Goal: Task Accomplishment & Management: Complete application form

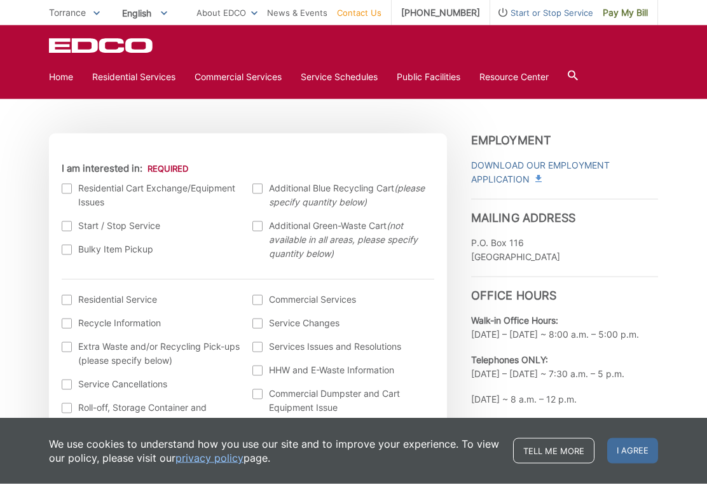
scroll to position [353, 0]
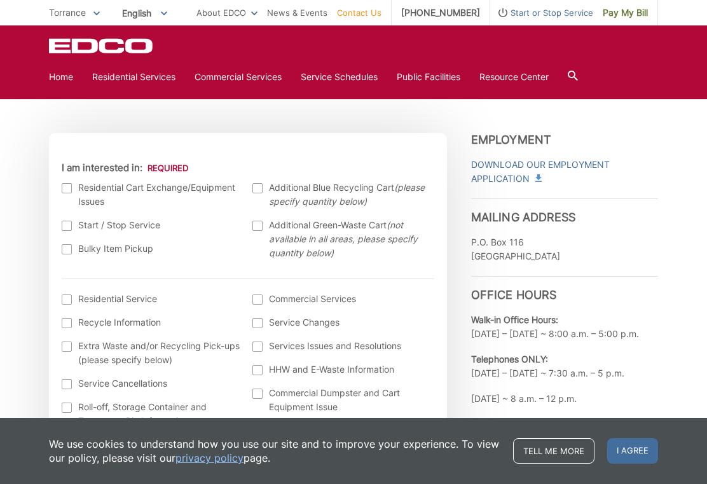
click at [67, 256] on label "Bulky Item Pickup" at bounding box center [151, 249] width 179 height 14
click at [0, 0] on input "Bulky Item Pickup" at bounding box center [0, 0] width 0 height 0
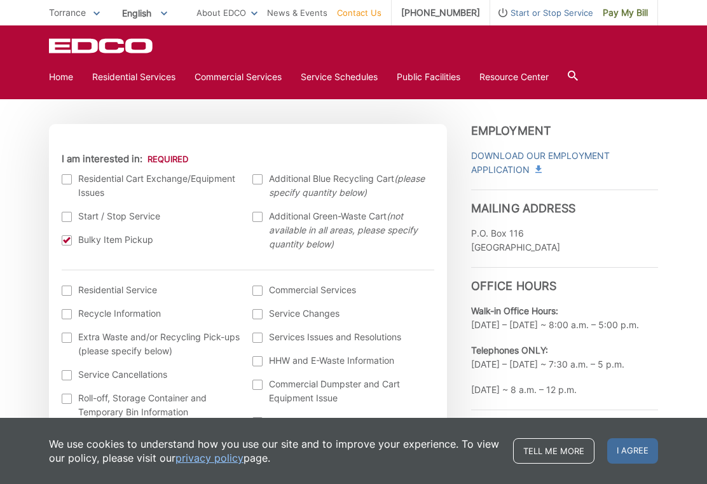
scroll to position [351, 0]
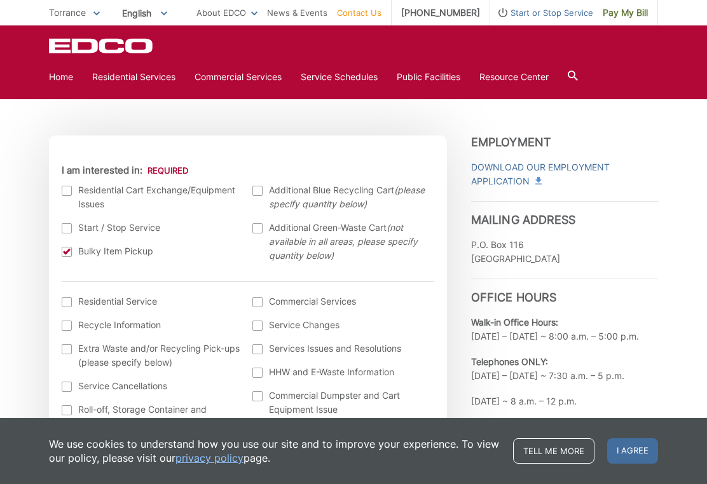
click at [69, 250] on div at bounding box center [67, 252] width 10 height 10
click at [0, 0] on input "Bulky Item Pickup" at bounding box center [0, 0] width 0 height 0
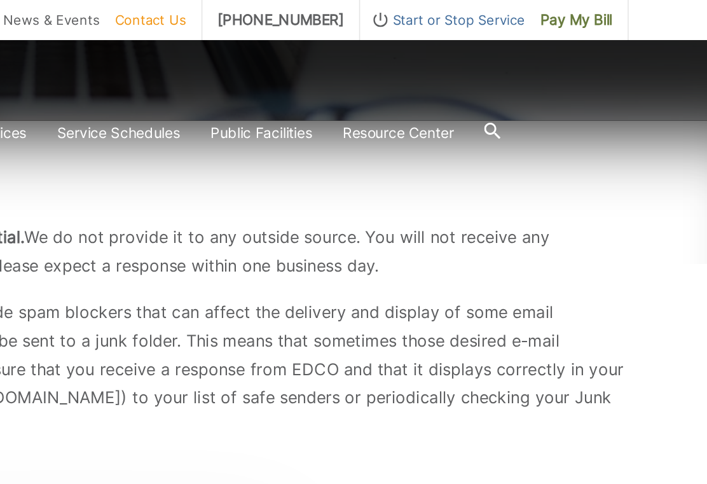
scroll to position [143, 0]
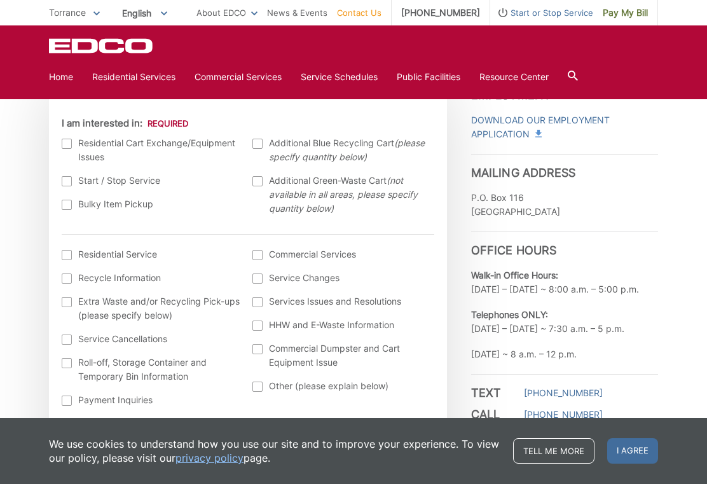
scroll to position [397, 0]
click at [64, 204] on div at bounding box center [67, 205] width 10 height 10
click at [0, 0] on input "Bulky Item Pickup" at bounding box center [0, 0] width 0 height 0
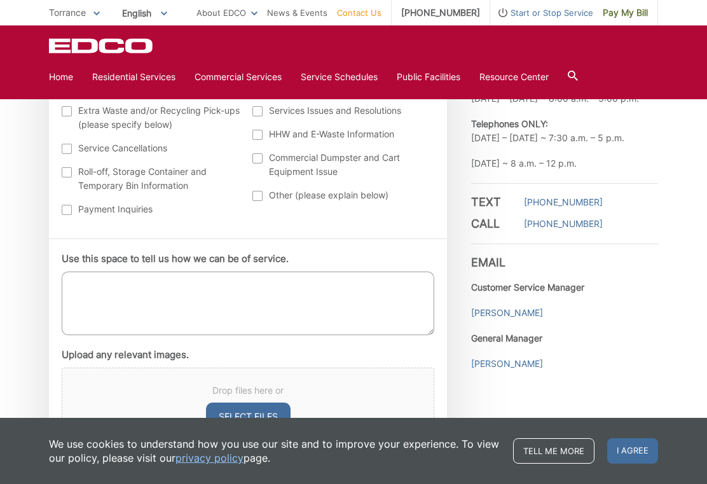
scroll to position [589, 0]
click at [126, 291] on textarea "Use this space to tell us how we can be of service." at bounding box center [248, 303] width 373 height 64
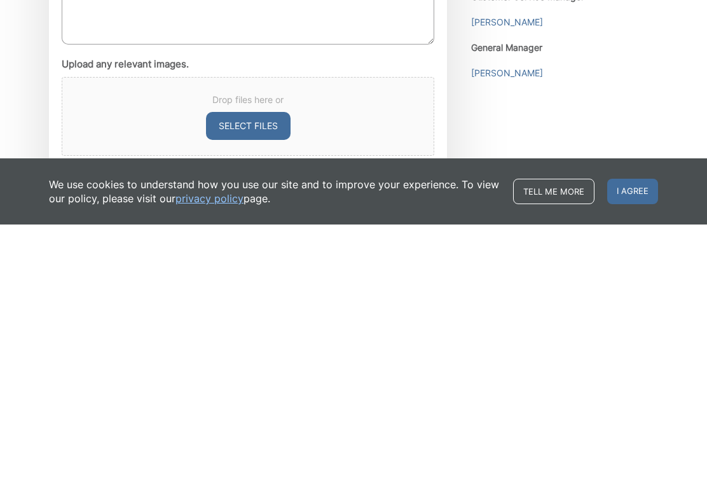
scroll to position [620, 0]
click at [634, 438] on span "I agree" at bounding box center [633, 450] width 51 height 25
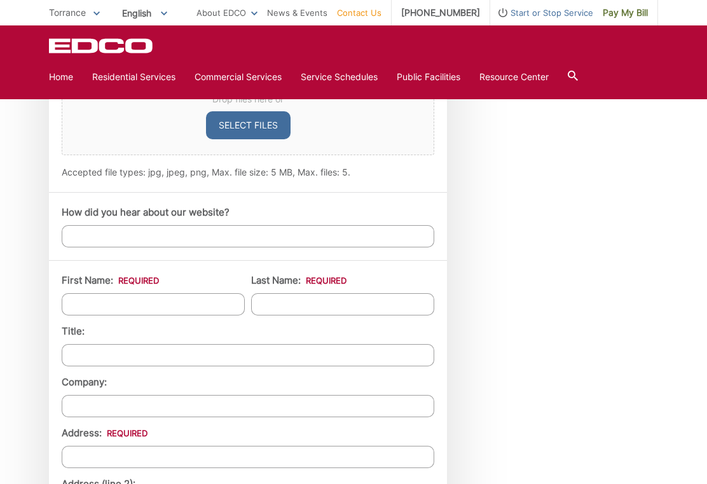
click at [645, 222] on div "Employment Download Our Employment Application Mailing Address P.O. Box 116 Lak…" at bounding box center [564, 304] width 187 height 1396
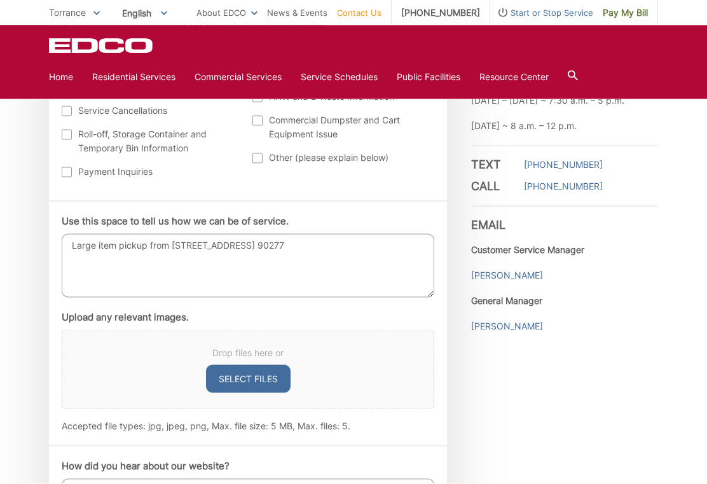
scroll to position [619, 0]
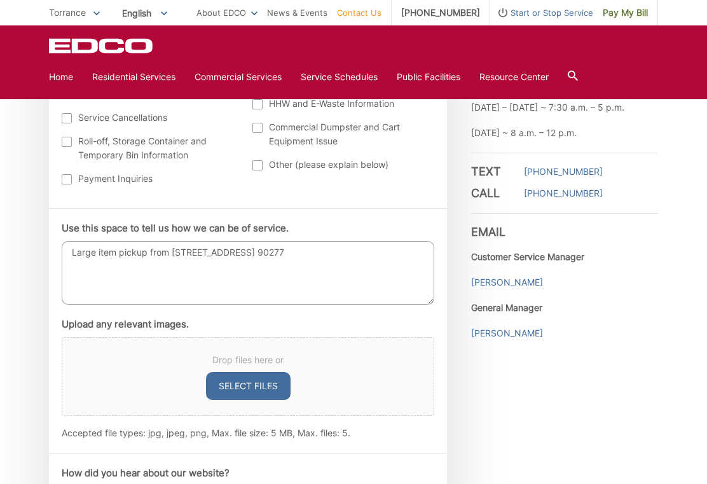
click at [363, 259] on textarea "Large item pickup from 145 Calle Mayor, Torrance Ca. 90277" at bounding box center [248, 273] width 373 height 64
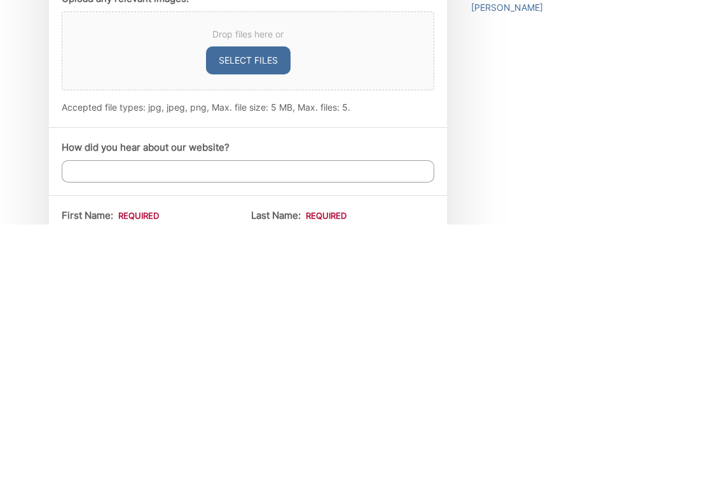
scroll to position [689, 0]
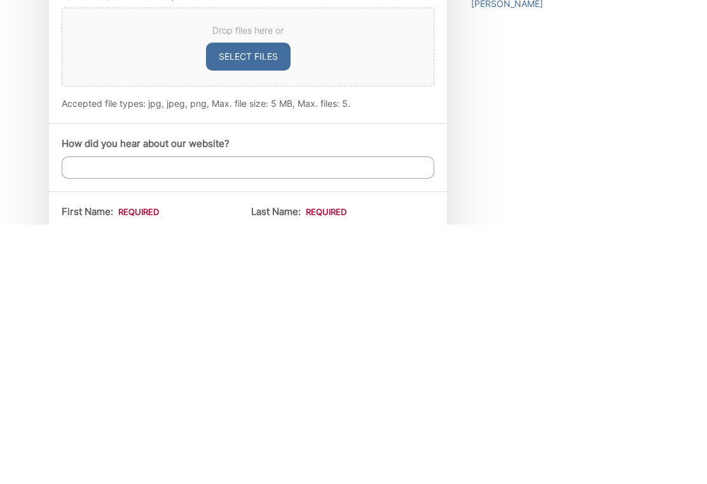
type textarea "Large item pickup from 145 Calle Mayor, Torrance Ca. 90277. Dishwasher and 3 Ba…"
click at [141, 416] on input "How did you hear about our website?" at bounding box center [248, 427] width 373 height 22
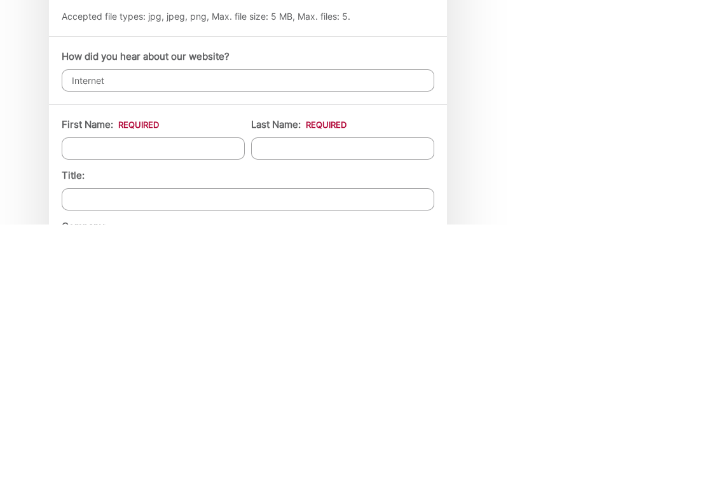
scroll to position [778, 0]
type input "Internet"
click at [188, 395] on input "First Name: *" at bounding box center [153, 406] width 183 height 22
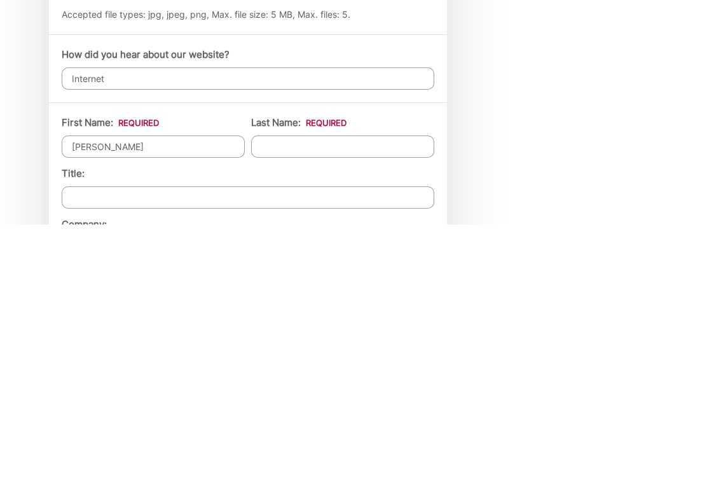
type input "Larry"
click at [319, 395] on input "Last Name: *" at bounding box center [342, 406] width 183 height 22
type input "Miller"
click at [159, 446] on input "Title:" at bounding box center [248, 457] width 373 height 22
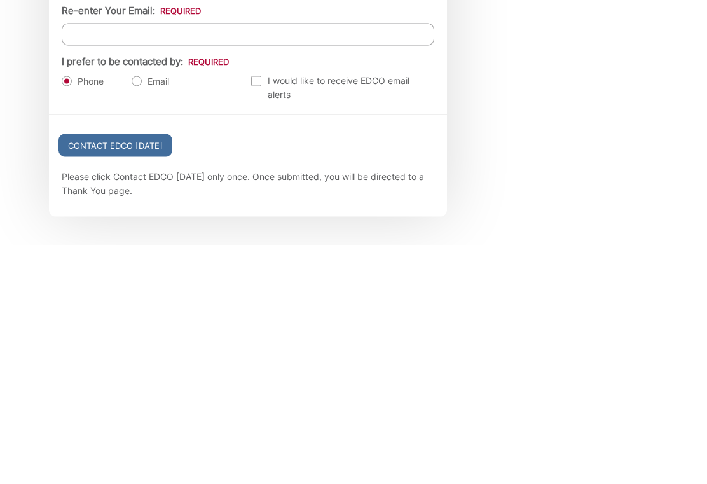
scroll to position [1318, 0]
click at [146, 313] on label "Email" at bounding box center [151, 319] width 38 height 13
radio input "true"
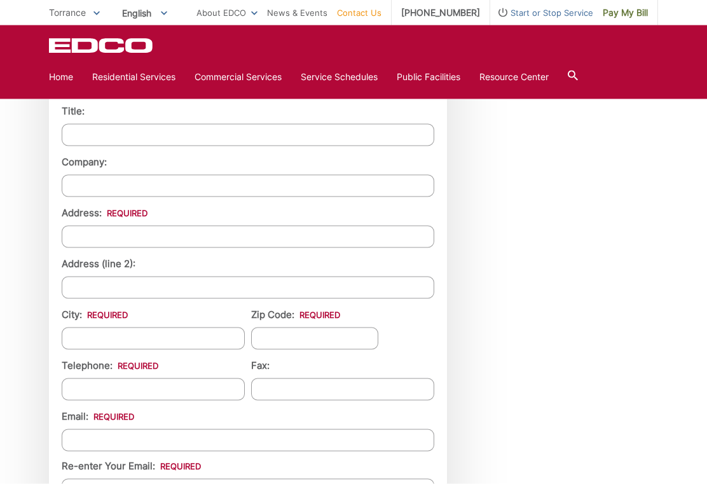
scroll to position [1102, 0]
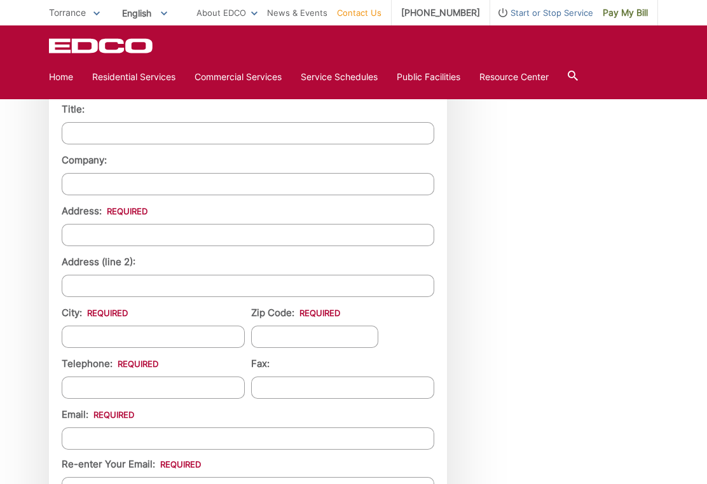
click at [149, 236] on input "Address: *" at bounding box center [248, 235] width 373 height 22
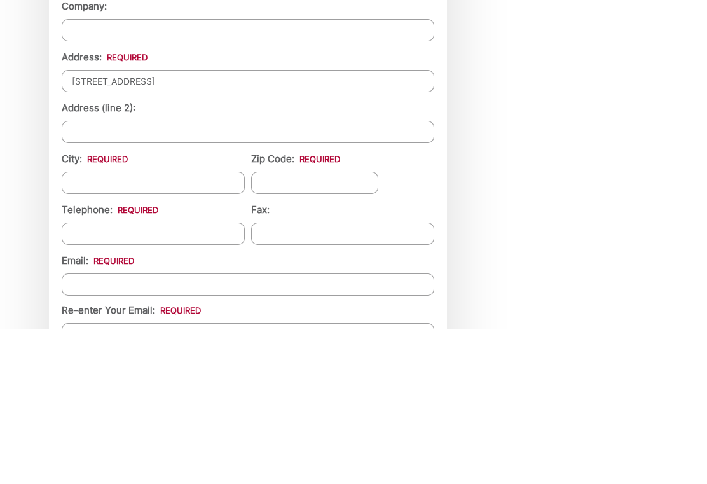
type input "145 Calle Mayor"
click at [138, 326] on input "City: *" at bounding box center [153, 337] width 183 height 22
type input "Torrance"
click at [314, 326] on input "Zip Code: *" at bounding box center [314, 337] width 127 height 22
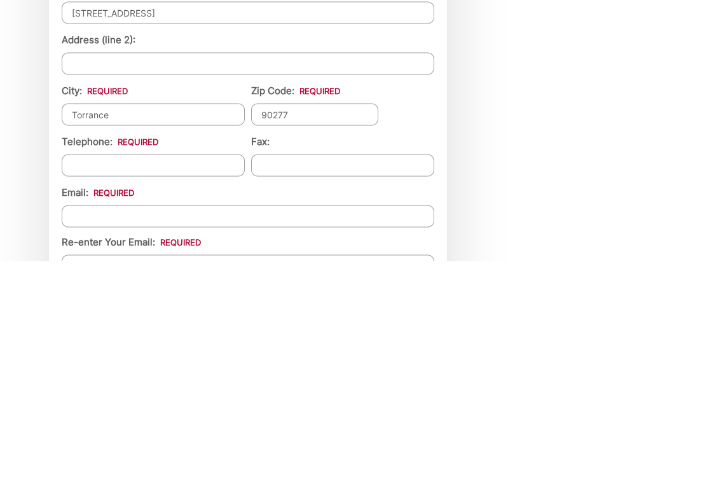
type input "90277"
click at [159, 377] on input "Telephone: *" at bounding box center [153, 388] width 183 height 22
type input "(310) 629-7923"
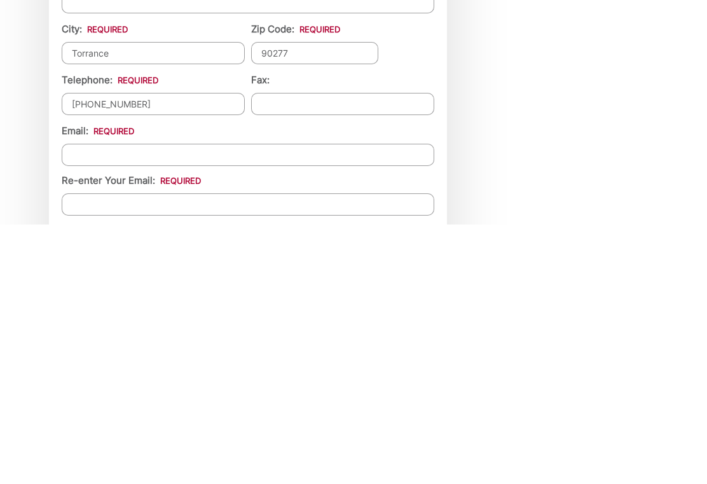
scroll to position [1127, 0]
click at [145, 403] on input "Email *" at bounding box center [248, 414] width 373 height 22
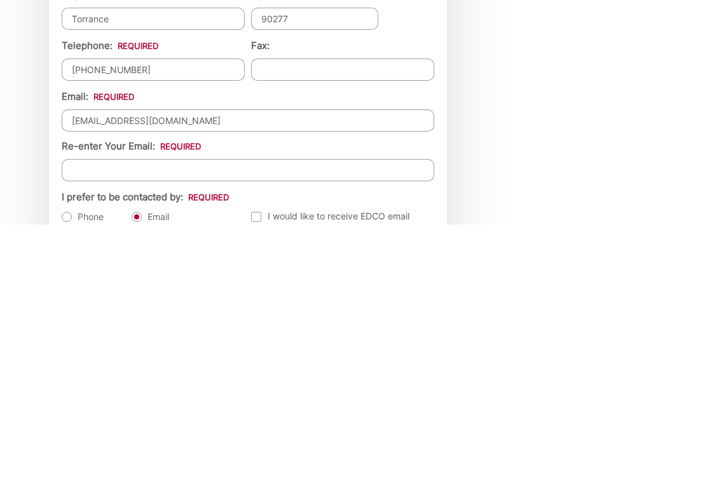
scroll to position [1167, 0]
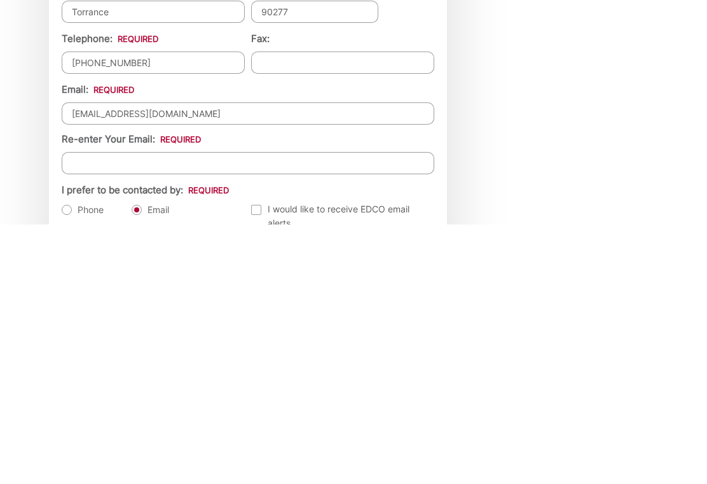
type input "lfm1947@aol.com"
click at [137, 412] on input "Re-enter Your Email:" at bounding box center [248, 423] width 373 height 22
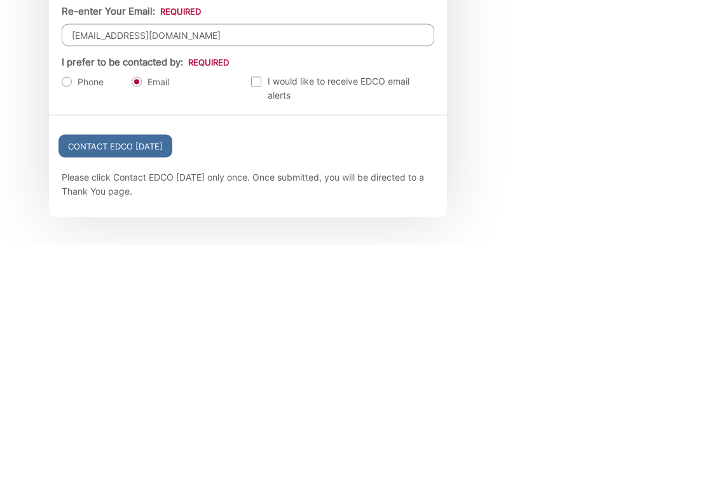
scroll to position [1318, 0]
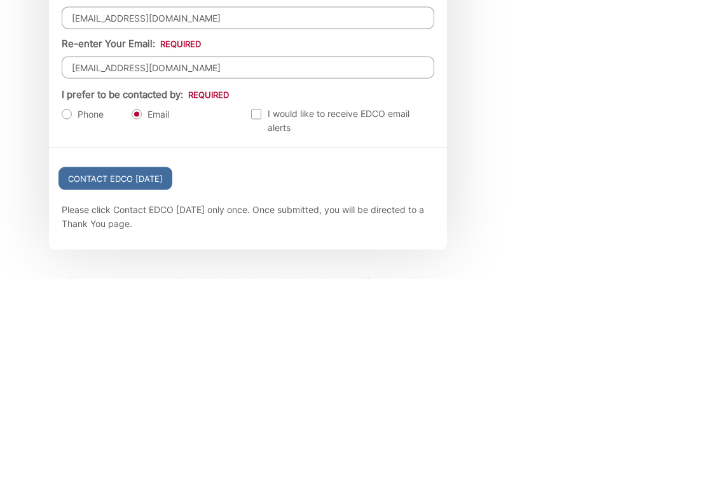
type input "lfm1947@aol.com"
click at [143, 372] on input "Contact EDCO Today" at bounding box center [116, 383] width 114 height 23
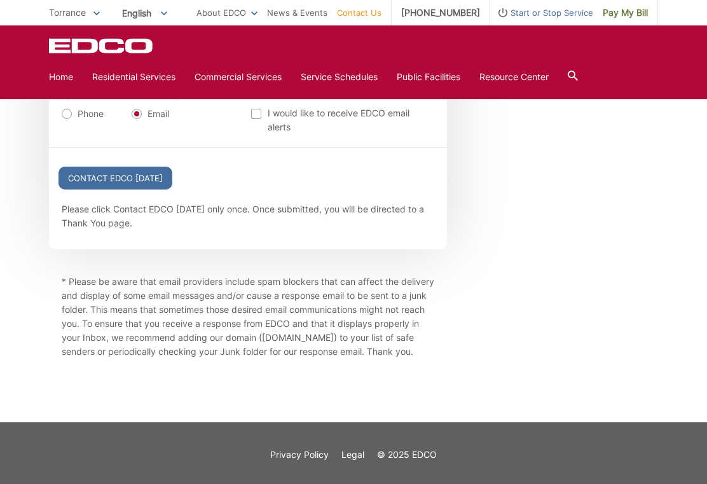
scroll to position [1544, 0]
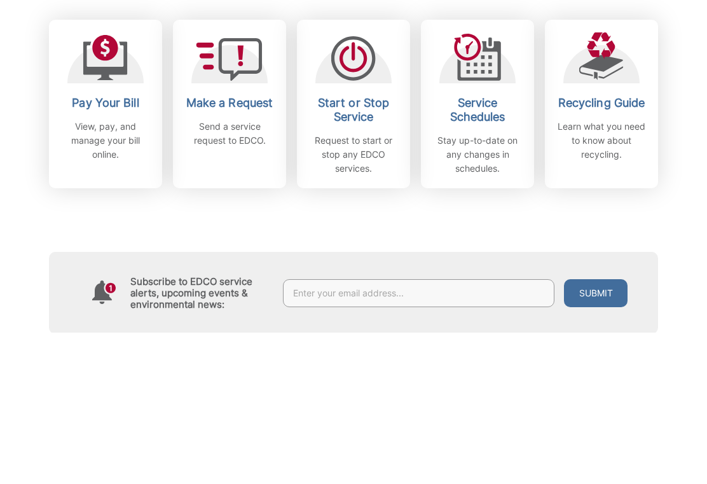
scroll to position [452, 0]
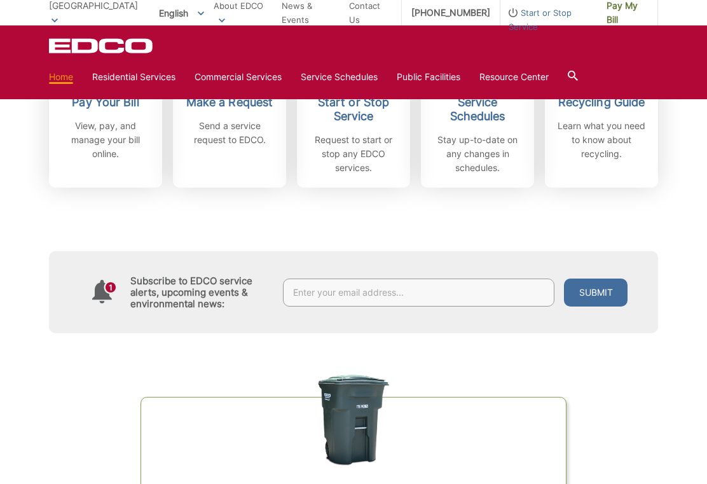
click at [383, 226] on div "Subscribe to EDCO service alerts, upcoming events & environmental news: Submit" at bounding box center [354, 261] width 610 height 146
click at [95, 424] on div "Organics Green Cart Challenge Are you sorting correctly? Test your knowledge an…" at bounding box center [354, 485] width 610 height 305
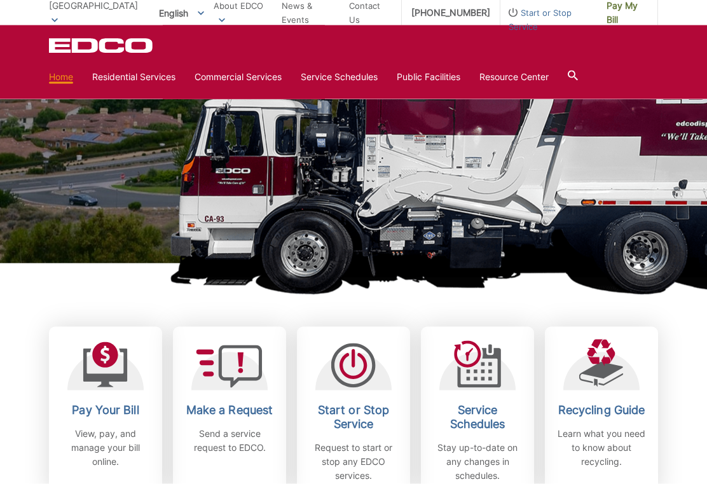
scroll to position [139, 0]
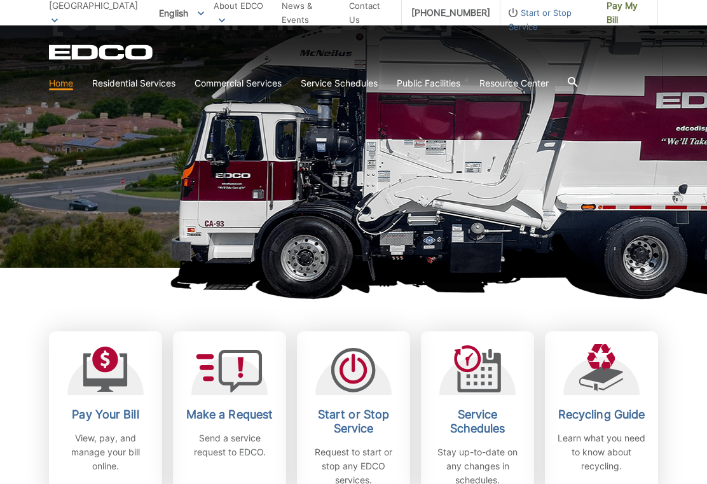
click at [0, 0] on link "Bulky Item Pickup" at bounding box center [0, 0] width 0 height 0
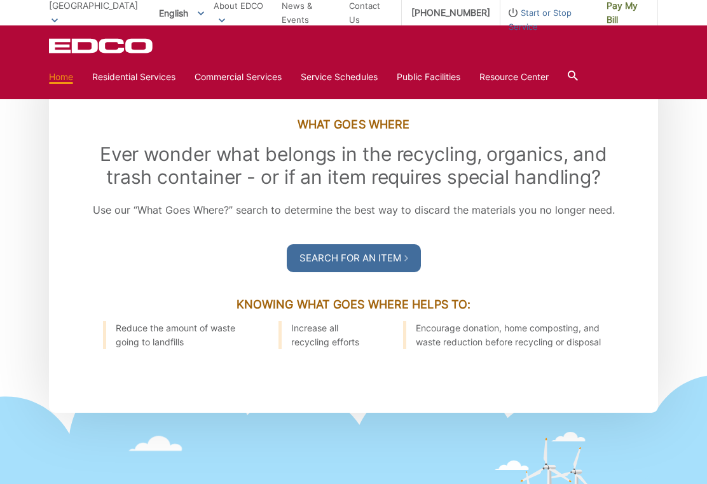
scroll to position [1427, 0]
click at [373, 272] on link "Search For an Item" at bounding box center [354, 258] width 134 height 28
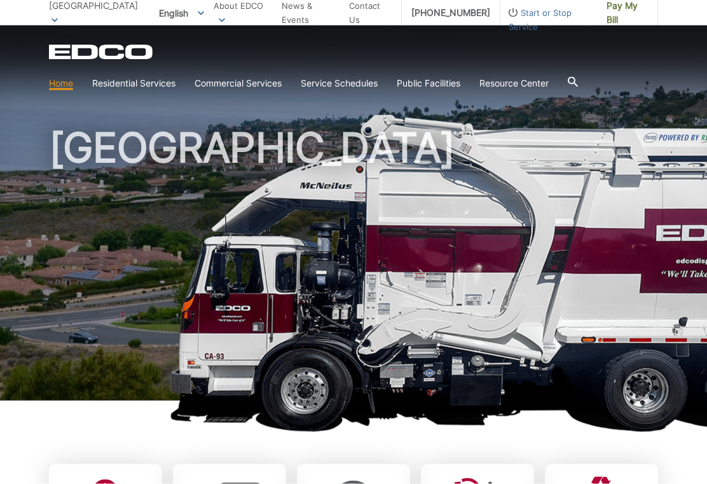
scroll to position [0, 0]
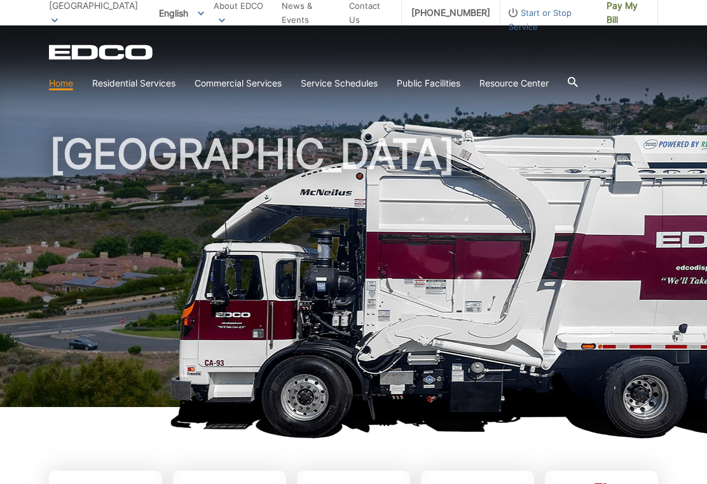
click at [0, 0] on link "Bulky Item Pickup" at bounding box center [0, 0] width 0 height 0
click at [0, 0] on link "Trash" at bounding box center [0, 0] width 0 height 0
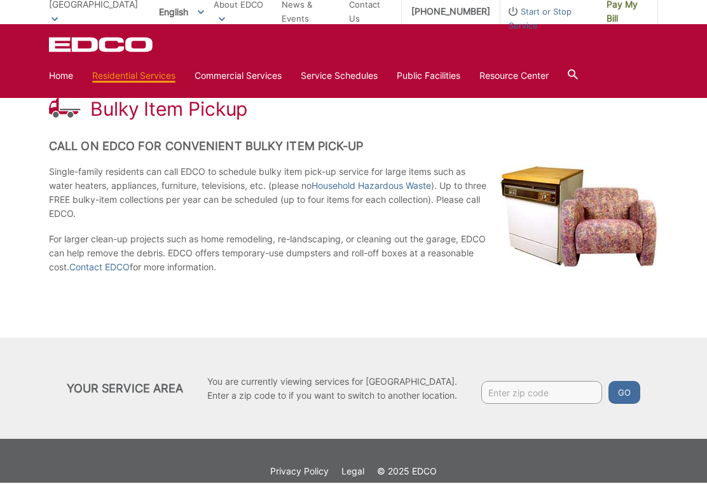
scroll to position [188, 0]
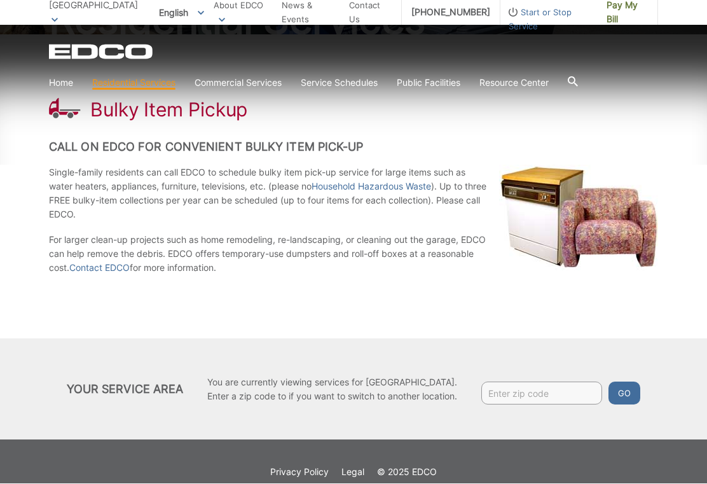
click at [543, 393] on input "Enter zip code" at bounding box center [542, 393] width 121 height 23
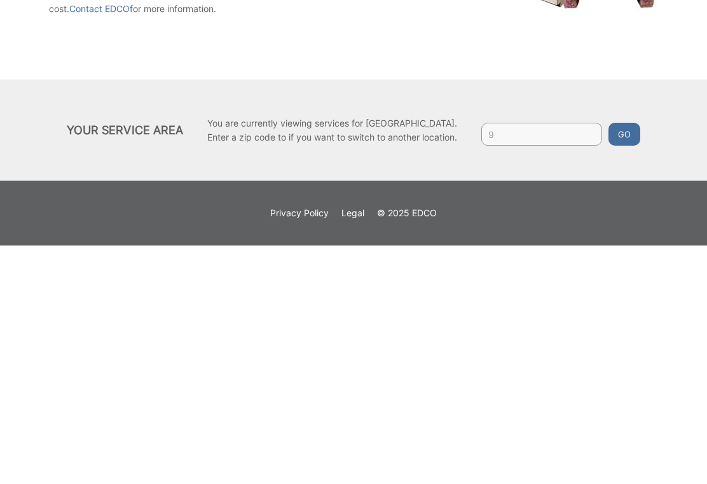
scroll to position [209, 0]
click at [641, 361] on button "Go" at bounding box center [625, 372] width 32 height 23
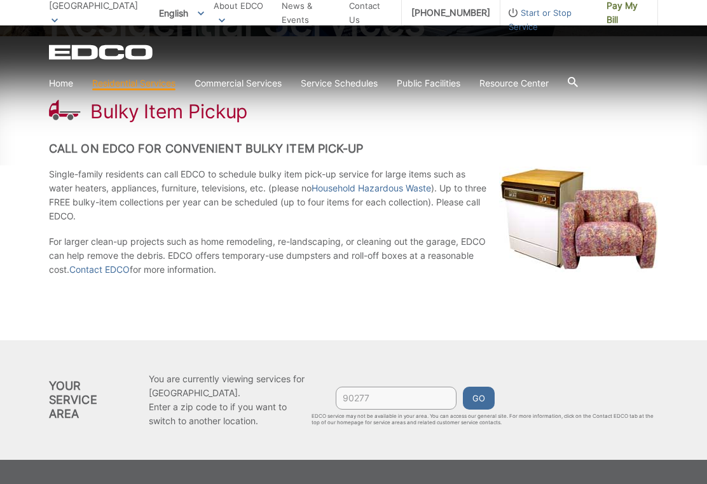
scroll to position [186, 0]
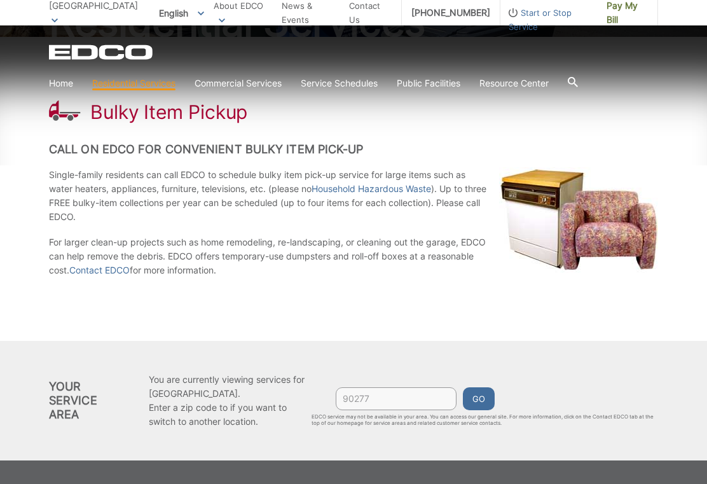
click at [488, 403] on button "Go" at bounding box center [479, 398] width 32 height 23
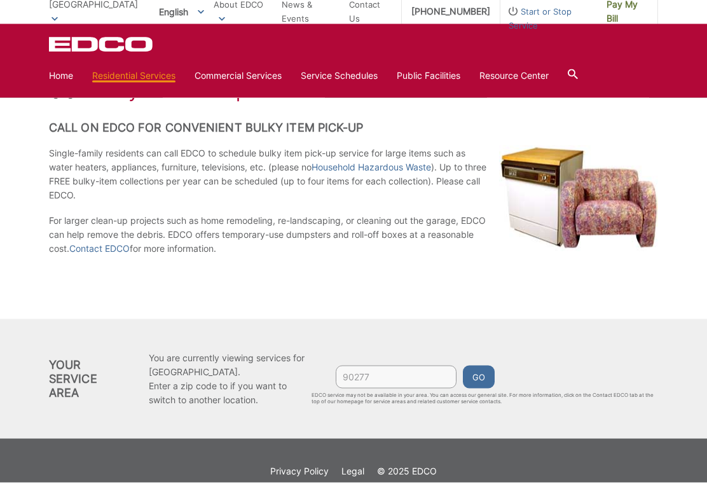
scroll to position [206, 0]
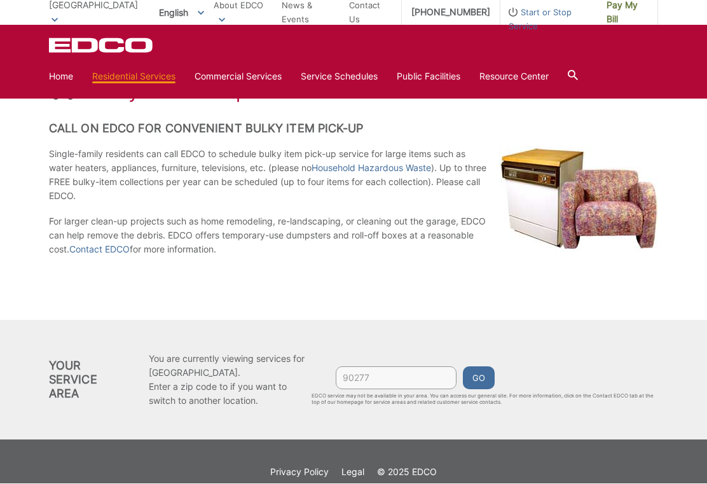
click at [487, 378] on button "Go" at bounding box center [479, 378] width 32 height 23
click at [493, 377] on button "Go" at bounding box center [479, 378] width 32 height 23
click at [529, 305] on div "Bulky Item Pickup Call on EDCO for Convenient Bulky Item Pick-up Single-family …" at bounding box center [354, 169] width 610 height 304
click at [491, 379] on button "Go" at bounding box center [479, 378] width 32 height 23
click at [492, 377] on button "Go" at bounding box center [479, 378] width 32 height 23
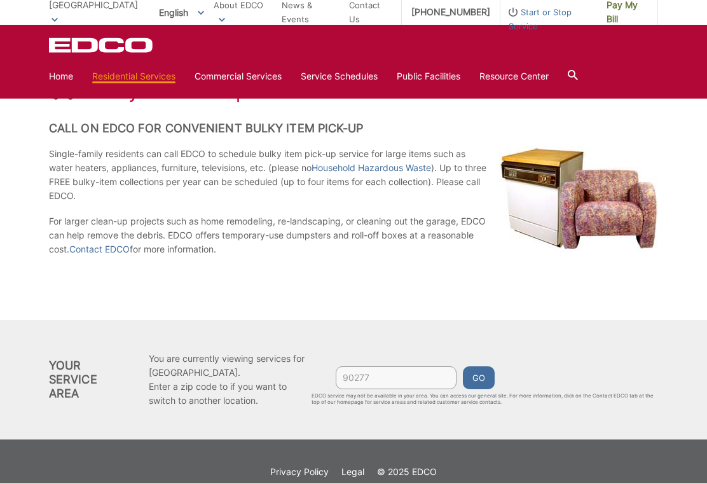
click at [490, 292] on div "Bulky Item Pickup Call on EDCO for Convenient Bulky Item Pick-up Single-family …" at bounding box center [354, 169] width 610 height 304
click at [394, 375] on input "90277" at bounding box center [396, 378] width 121 height 23
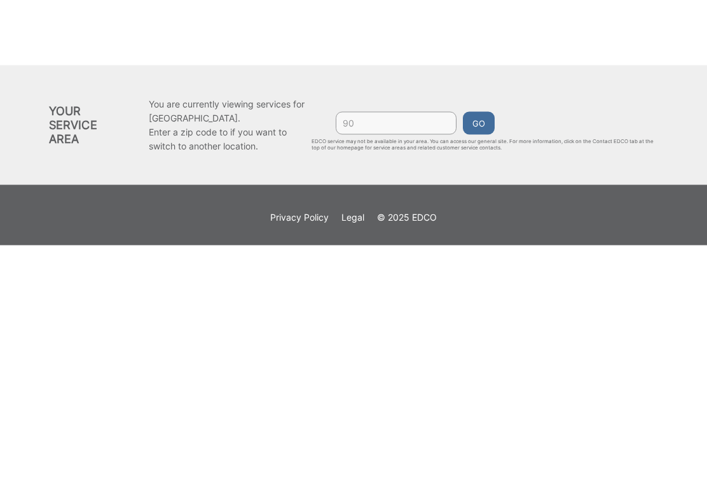
type input "9"
type input "90505"
click at [494, 351] on button "Go" at bounding box center [479, 362] width 32 height 23
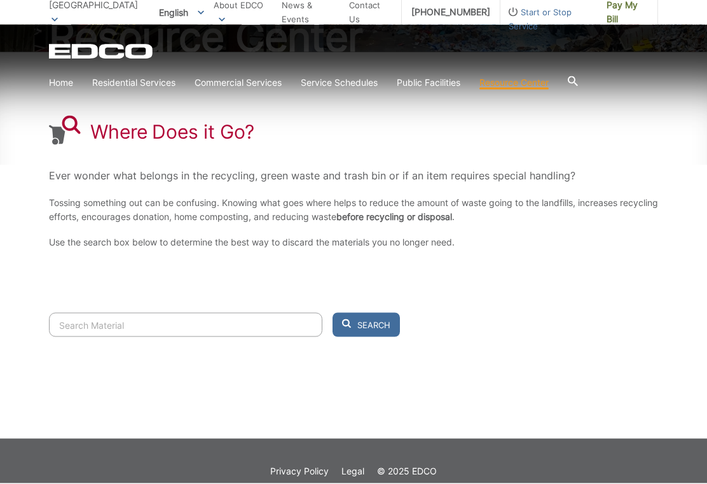
scroll to position [170, 0]
click at [129, 324] on input "Search" at bounding box center [186, 326] width 274 height 24
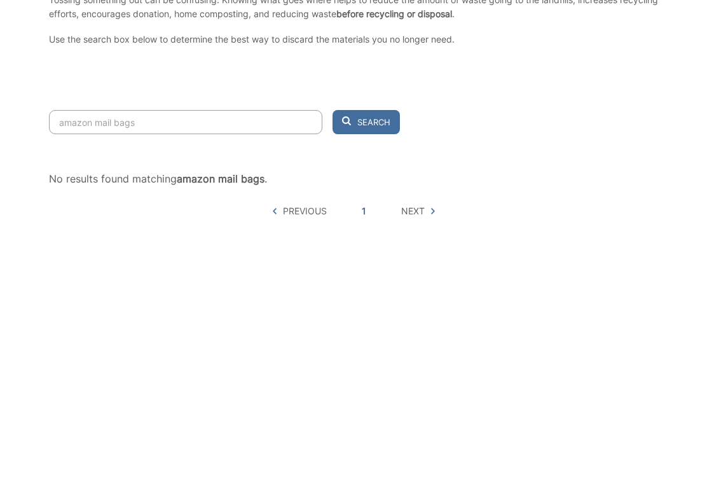
click at [382, 320] on span "Search" at bounding box center [374, 325] width 33 height 11
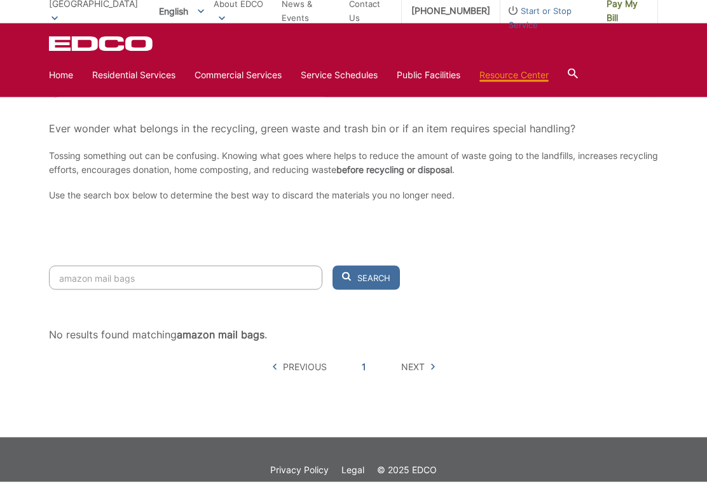
scroll to position [216, 0]
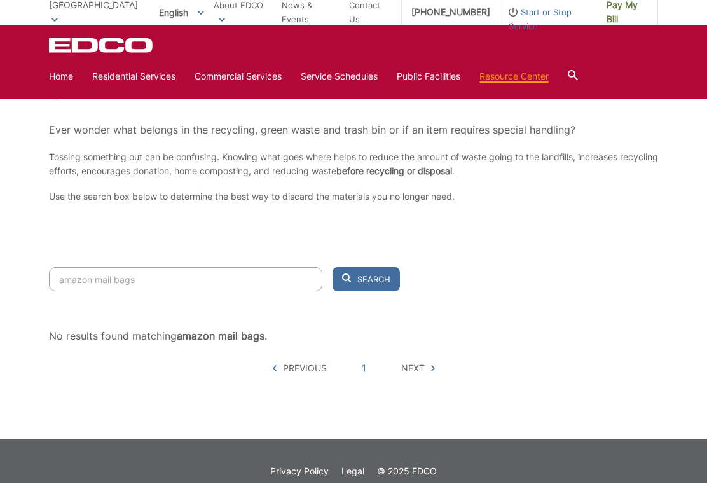
click at [164, 282] on input "amazon mail bags" at bounding box center [186, 280] width 274 height 24
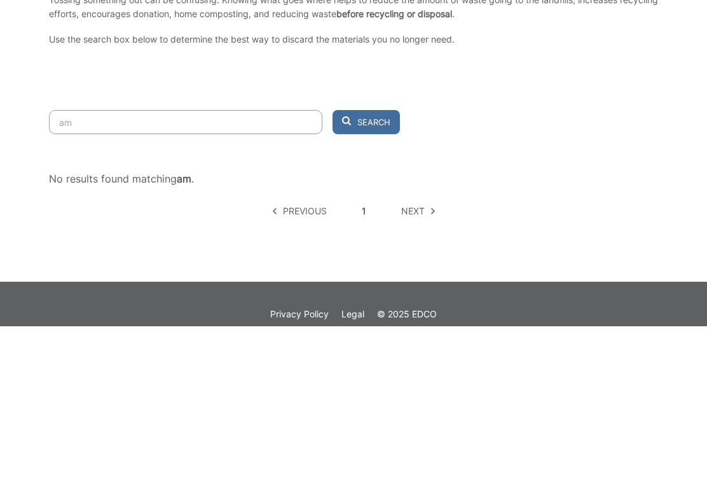
type input "a"
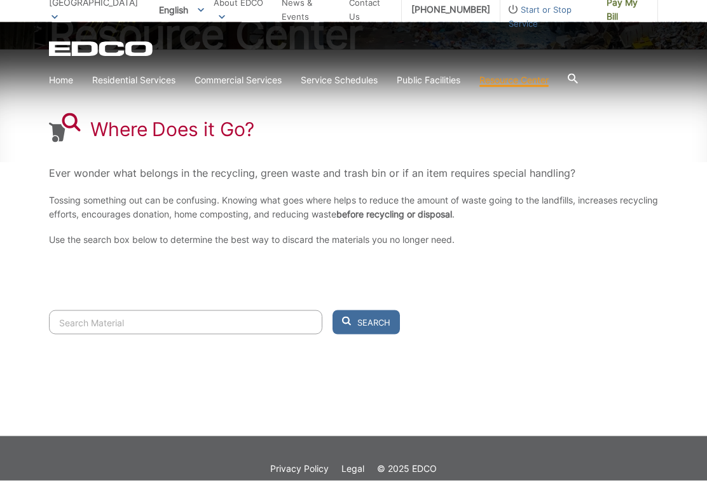
scroll to position [170, 0]
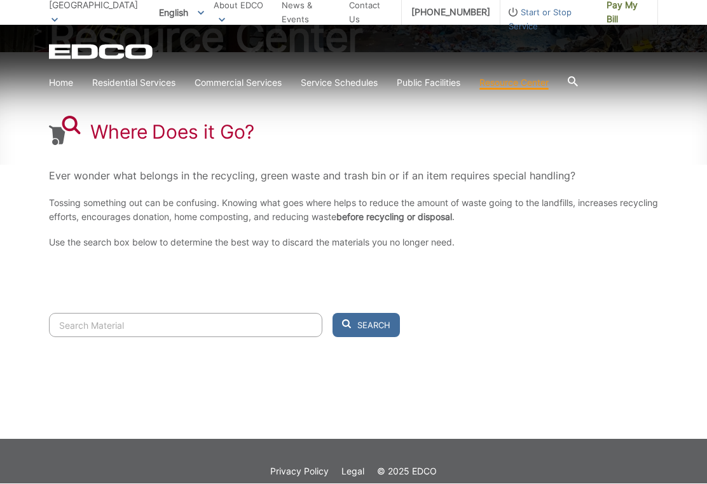
click at [127, 323] on input "Search" at bounding box center [186, 326] width 274 height 24
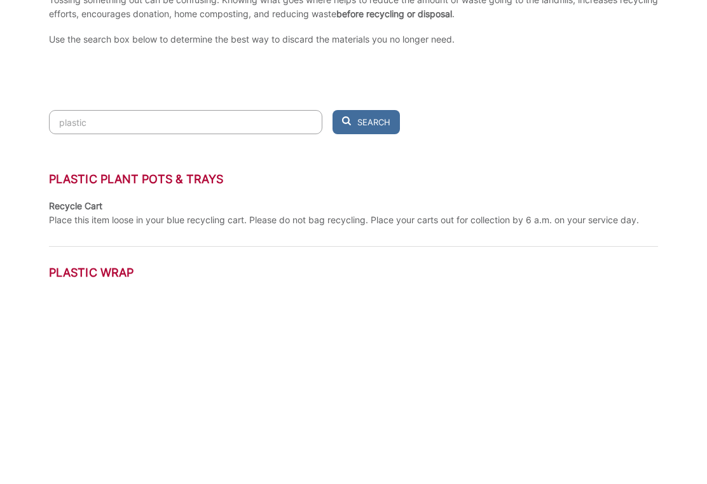
type input "plastic"
click at [366, 314] on button "Search" at bounding box center [366, 326] width 67 height 24
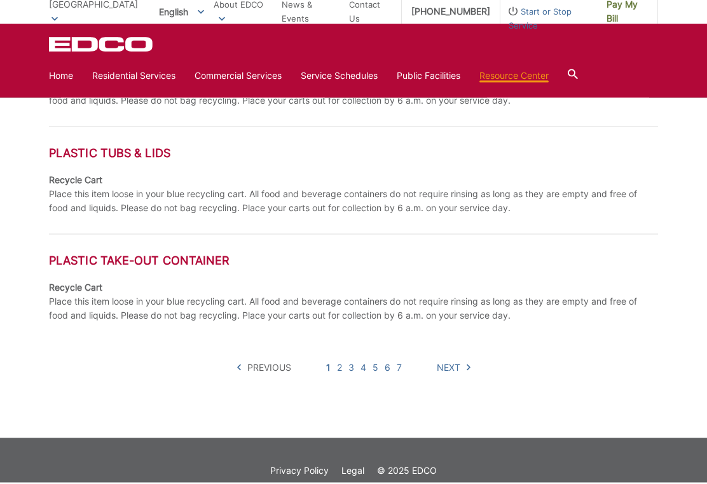
scroll to position [768, 0]
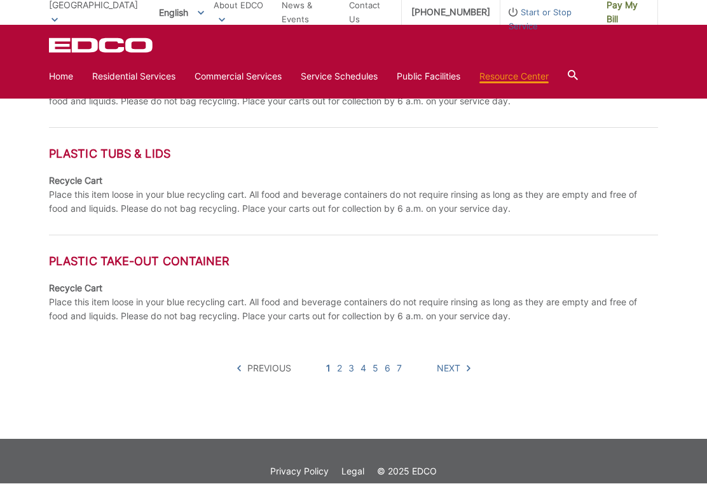
click at [443, 365] on span "Next" at bounding box center [449, 369] width 24 height 14
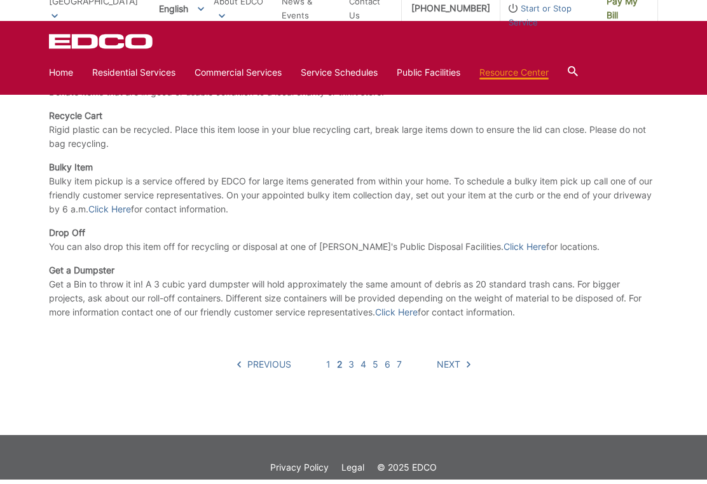
scroll to position [937, 0]
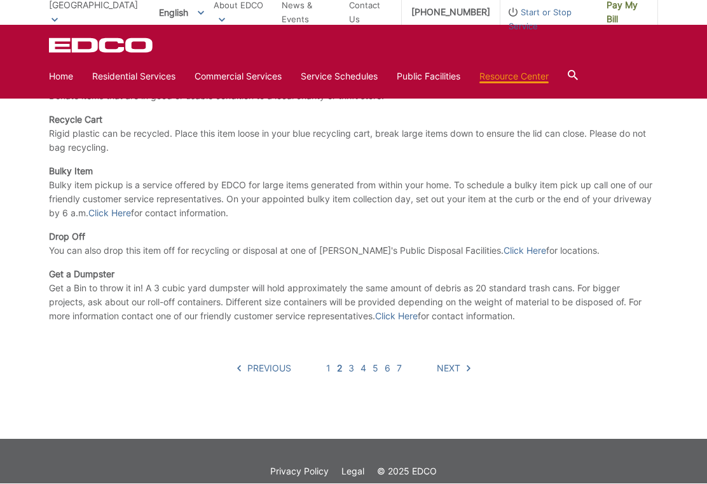
click at [451, 373] on span "Next" at bounding box center [449, 369] width 24 height 14
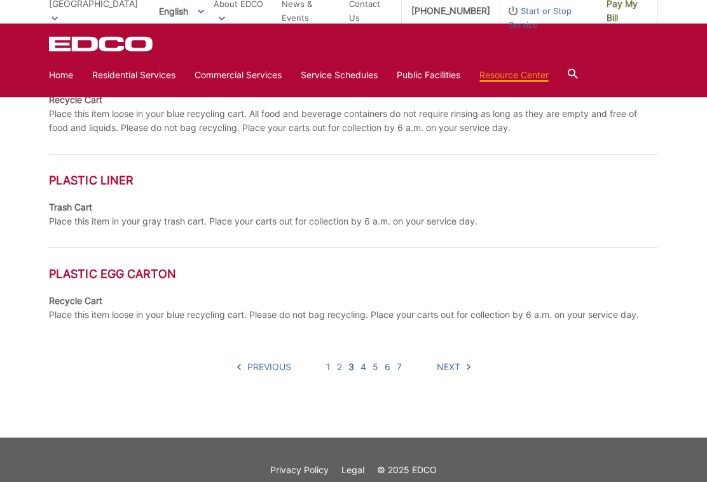
scroll to position [716, 0]
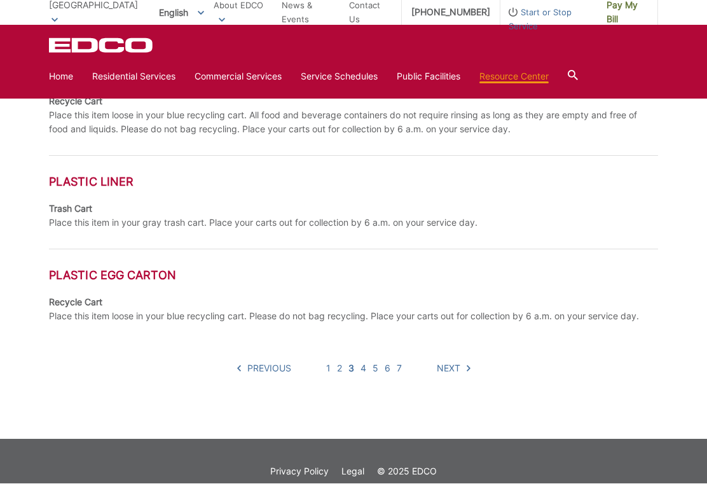
click at [451, 371] on span "Next" at bounding box center [449, 369] width 24 height 14
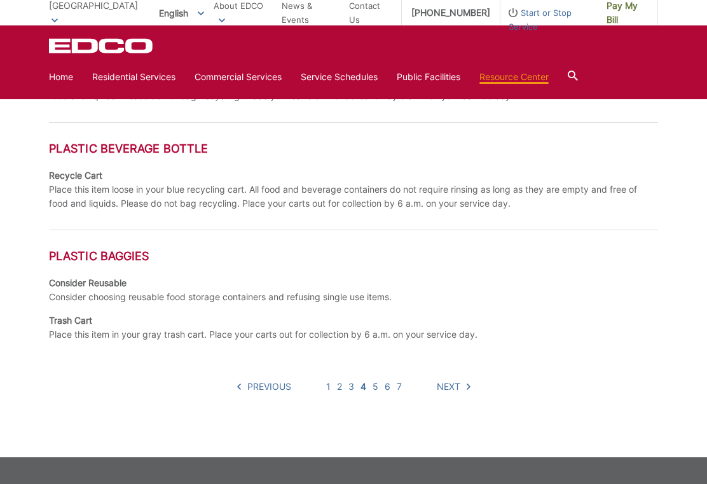
scroll to position [755, 0]
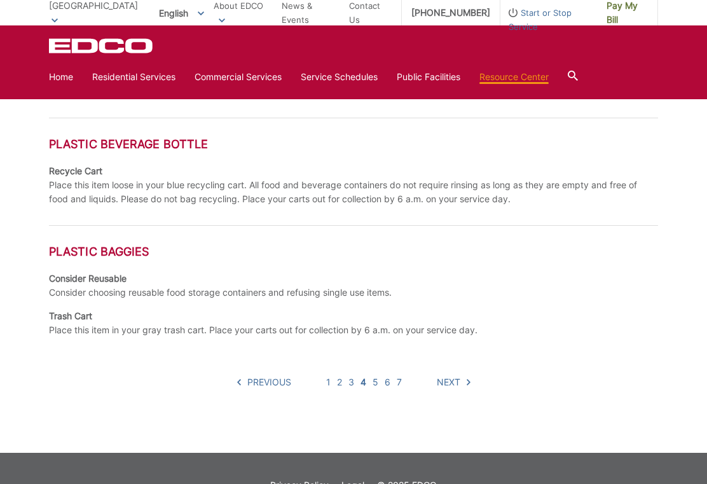
click at [463, 380] on link "Next" at bounding box center [454, 382] width 34 height 14
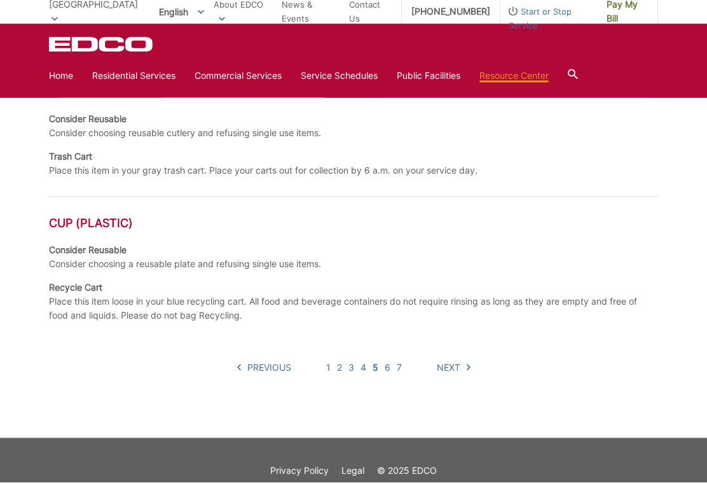
scroll to position [791, 0]
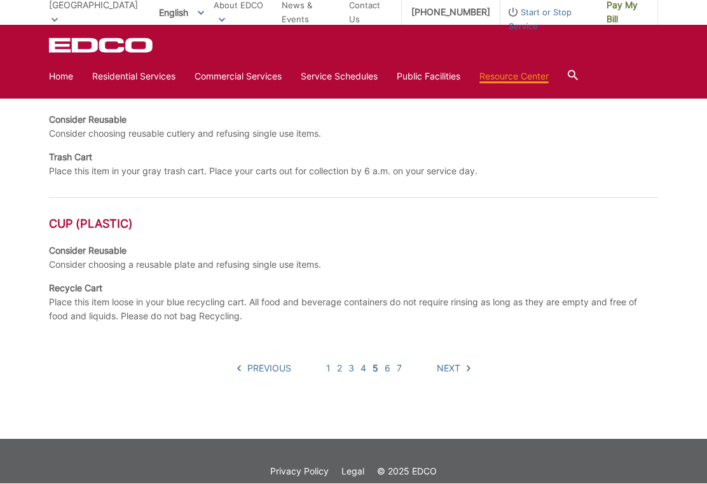
click at [459, 365] on span "Next" at bounding box center [449, 369] width 24 height 14
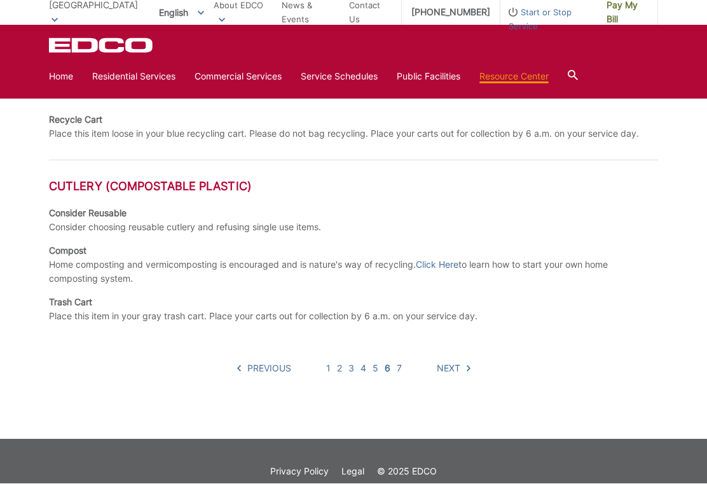
click at [452, 368] on span "Next" at bounding box center [449, 369] width 24 height 14
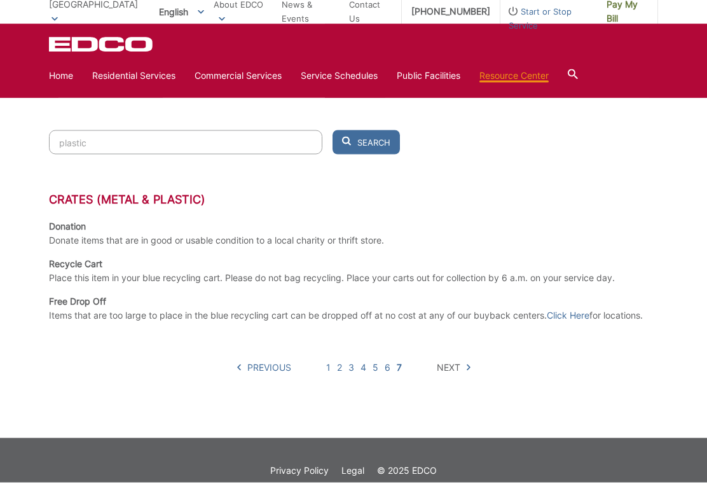
scroll to position [352, 0]
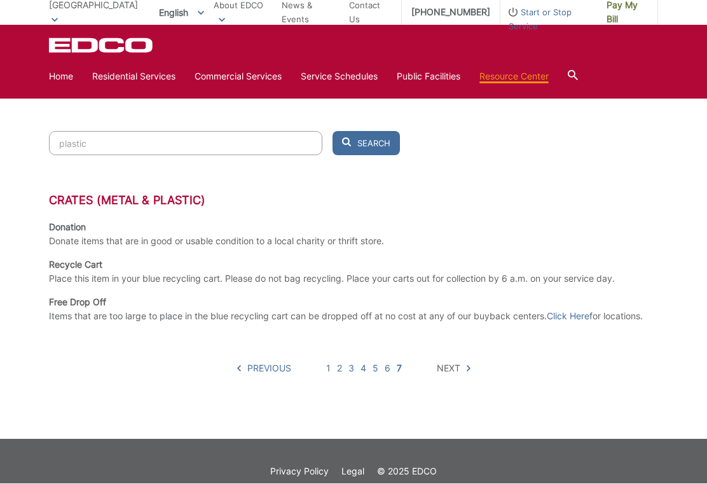
click at [454, 368] on span "Next" at bounding box center [449, 369] width 24 height 14
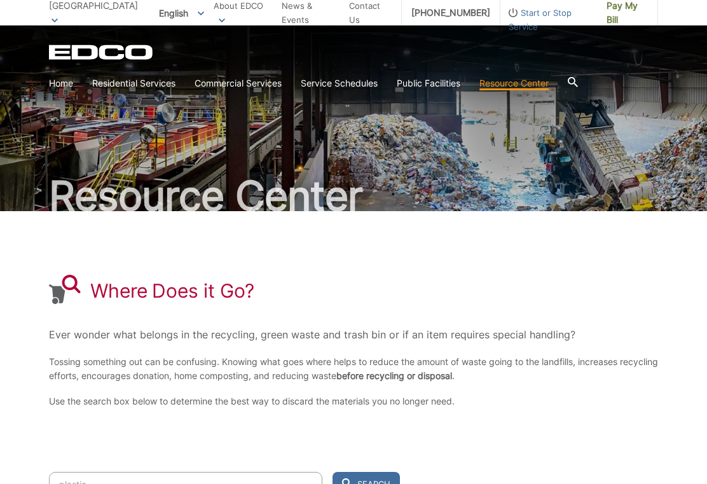
scroll to position [13, 0]
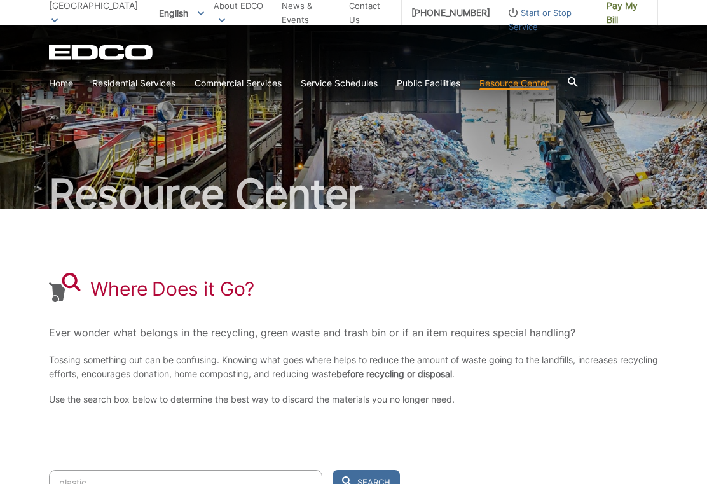
click at [0, 0] on link "Where Does it Go?" at bounding box center [0, 0] width 0 height 0
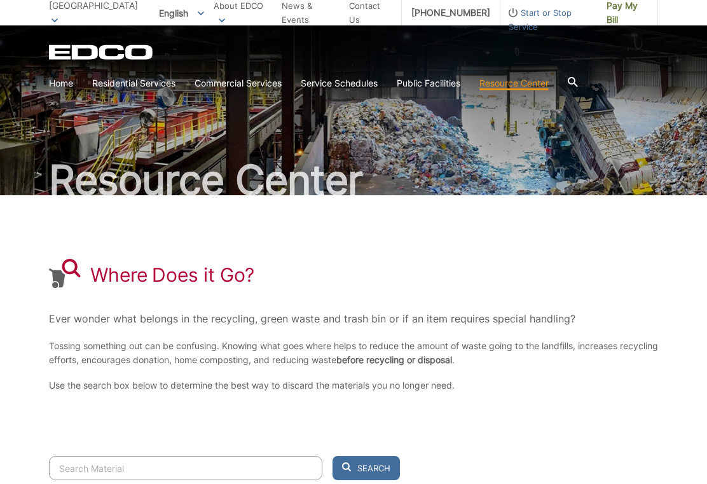
scroll to position [25, 0]
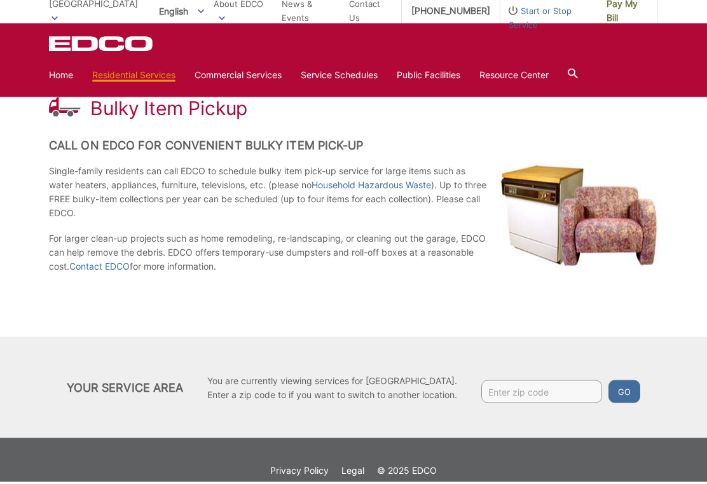
scroll to position [188, 0]
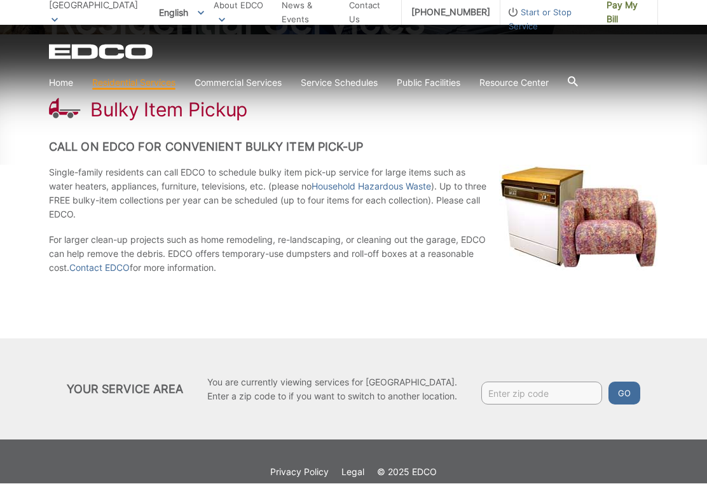
click at [559, 397] on input "Enter zip code" at bounding box center [542, 393] width 121 height 23
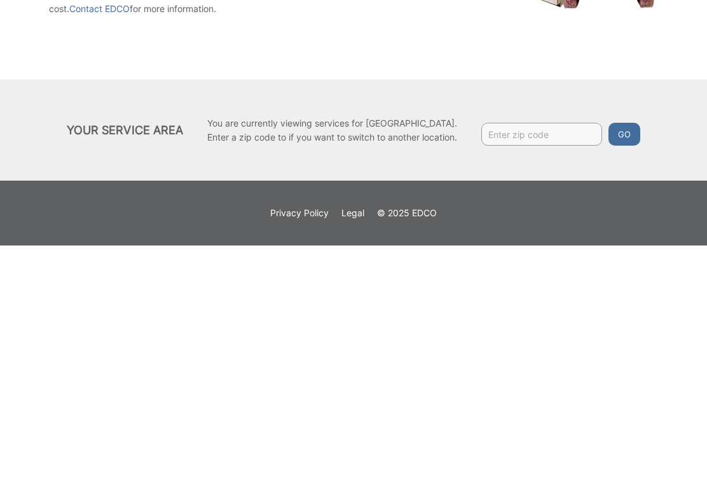
type input "90275"
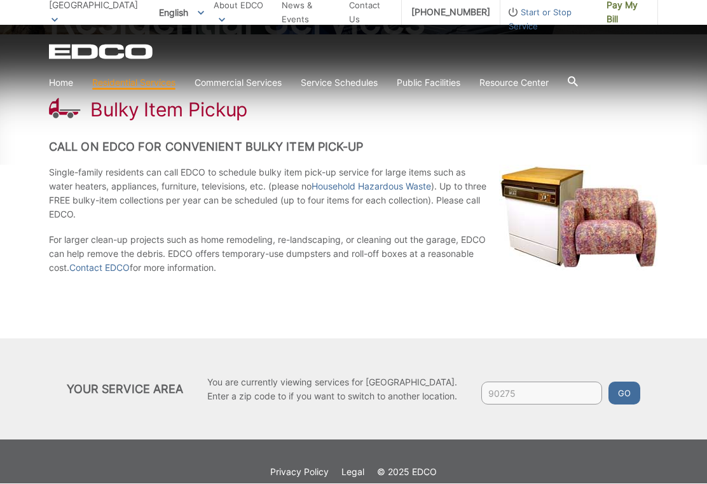
click at [641, 396] on button "Go" at bounding box center [625, 393] width 32 height 23
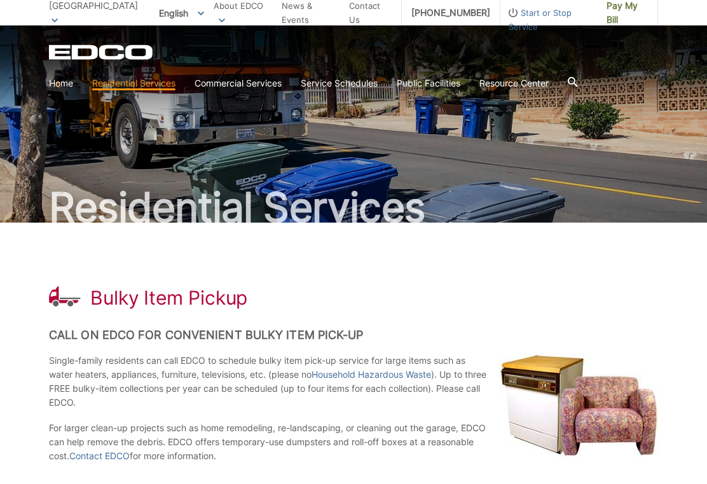
click at [361, 86] on link "Service Schedules" at bounding box center [339, 83] width 77 height 14
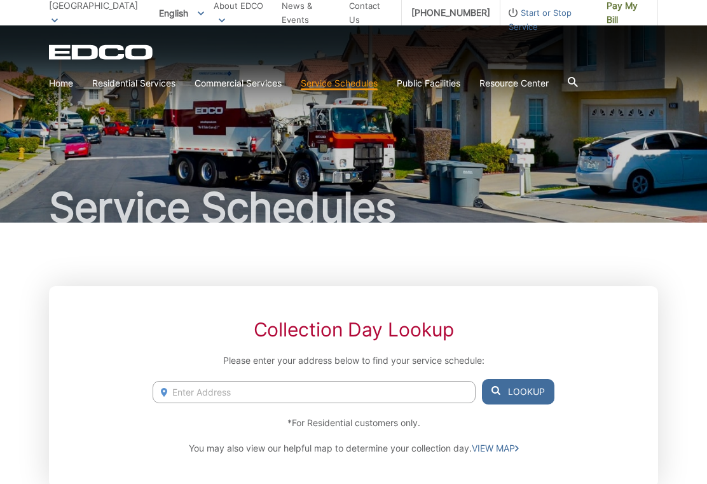
click at [246, 394] on input "Enter Address" at bounding box center [314, 392] width 323 height 22
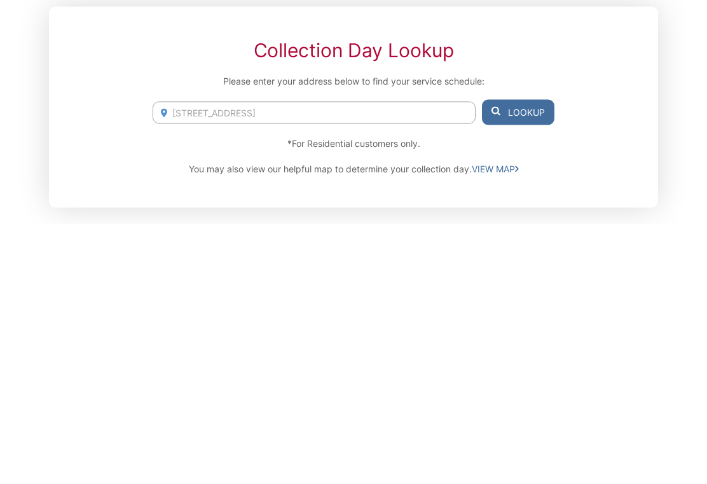
click at [531, 359] on button "Lookup" at bounding box center [518, 371] width 73 height 25
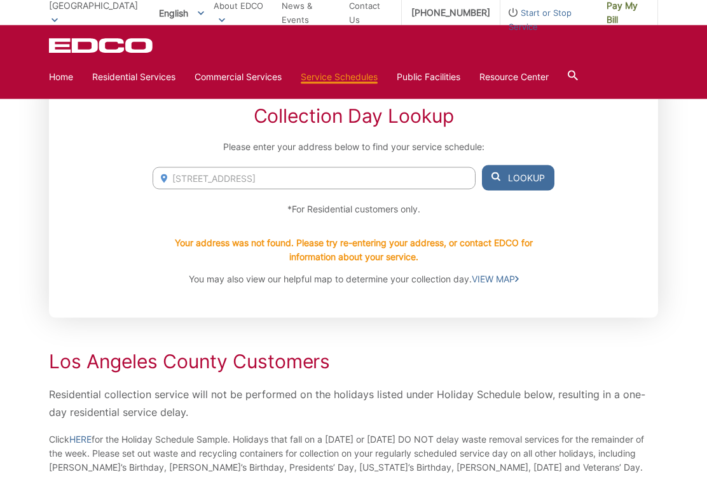
scroll to position [207, 0]
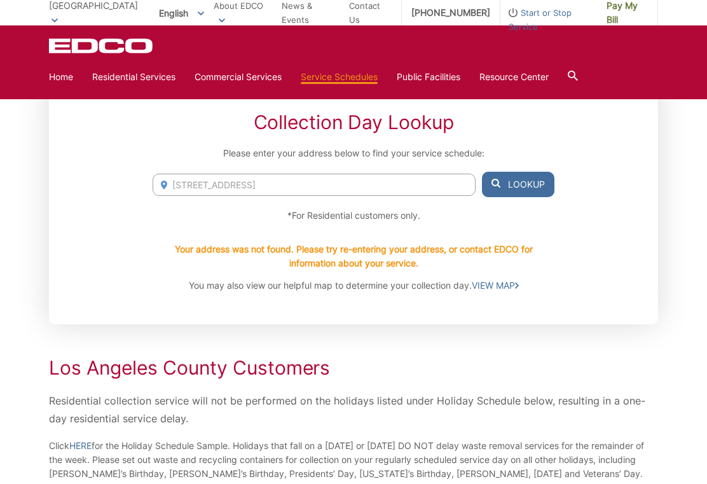
click at [284, 189] on input "145 Calle mayor 90277" at bounding box center [314, 185] width 323 height 22
type input "145 Calle mayor , Torrance ca 90277"
click at [531, 179] on button "Lookup" at bounding box center [518, 184] width 73 height 25
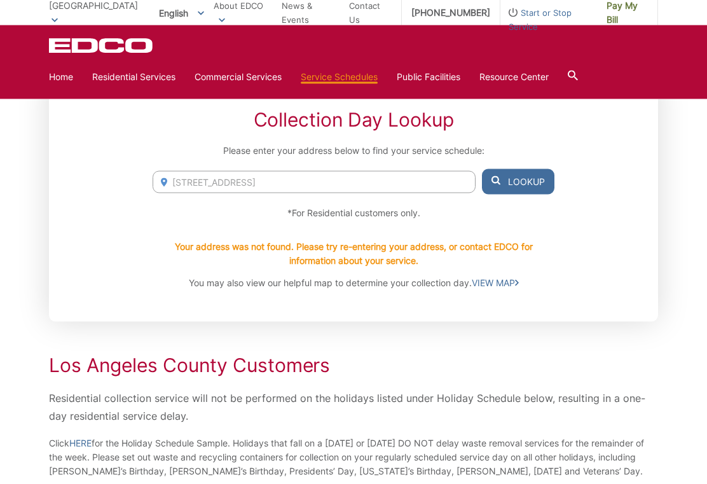
scroll to position [214, 0]
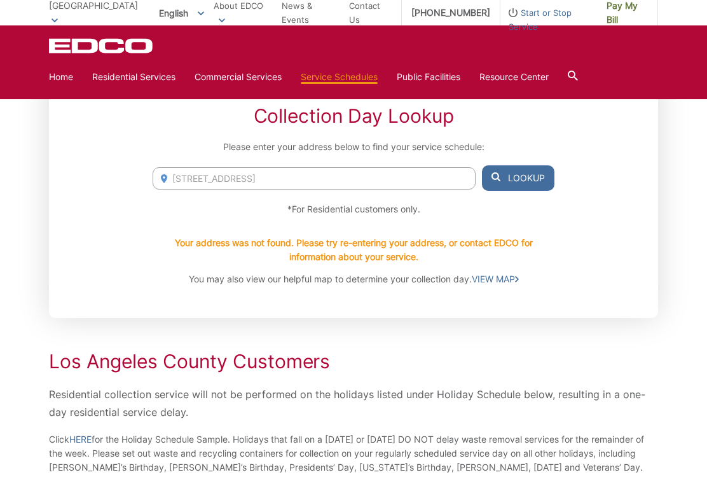
click at [505, 281] on link "VIEW MAP" at bounding box center [495, 279] width 47 height 14
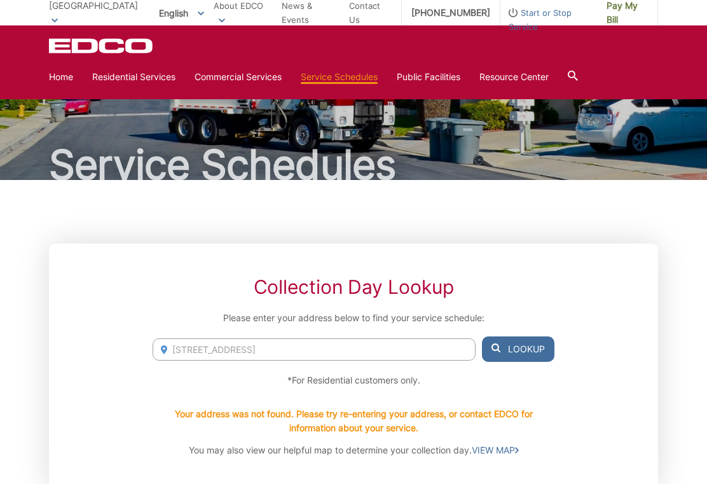
scroll to position [0, 0]
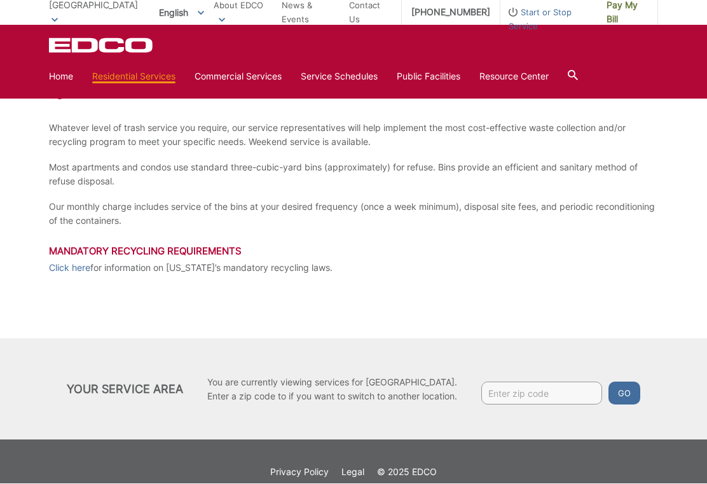
scroll to position [225, 0]
click at [545, 401] on input "Enter zip code" at bounding box center [542, 393] width 121 height 23
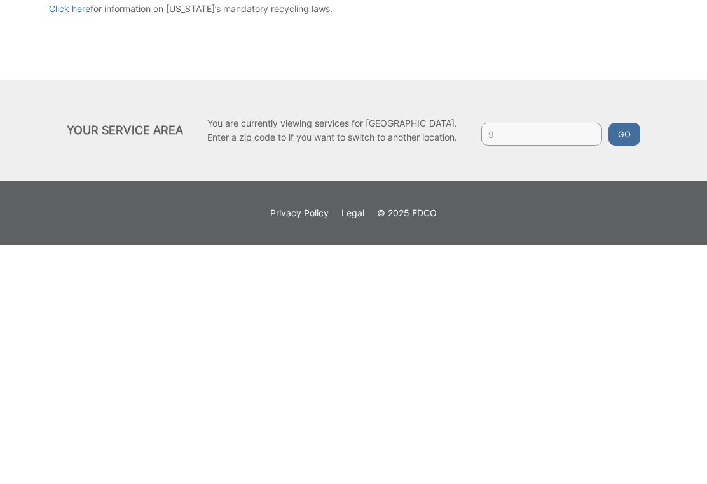
scroll to position [246, 0]
click at [639, 361] on button "Go" at bounding box center [625, 372] width 32 height 23
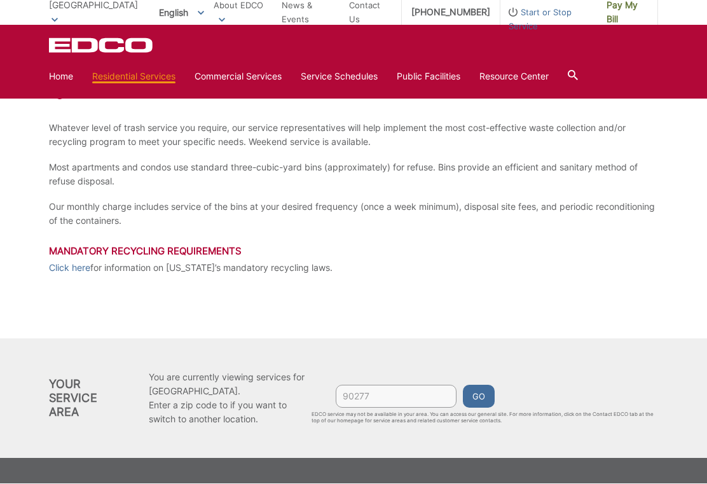
scroll to position [225, 0]
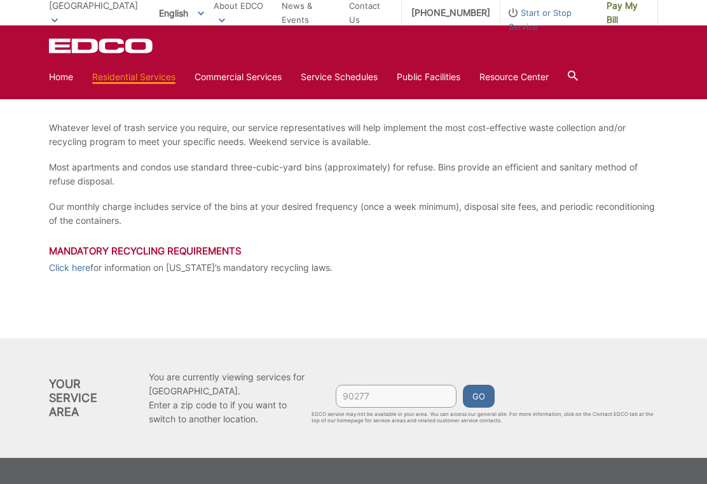
click at [491, 405] on button "Go" at bounding box center [479, 396] width 32 height 23
click at [493, 401] on button "Go" at bounding box center [479, 396] width 32 height 23
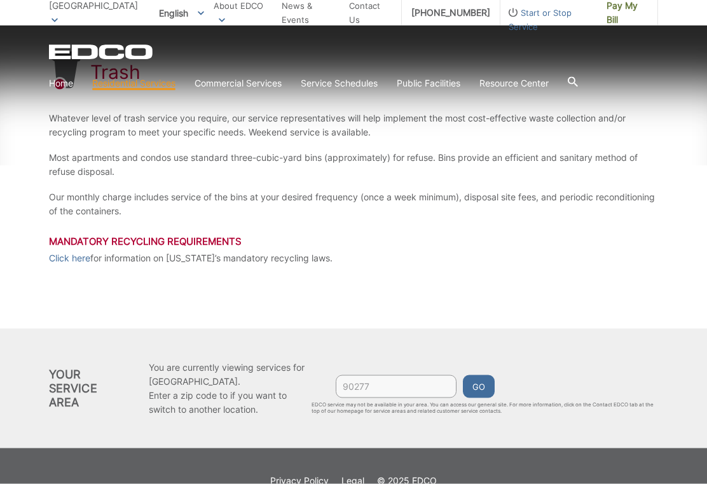
scroll to position [243, 0]
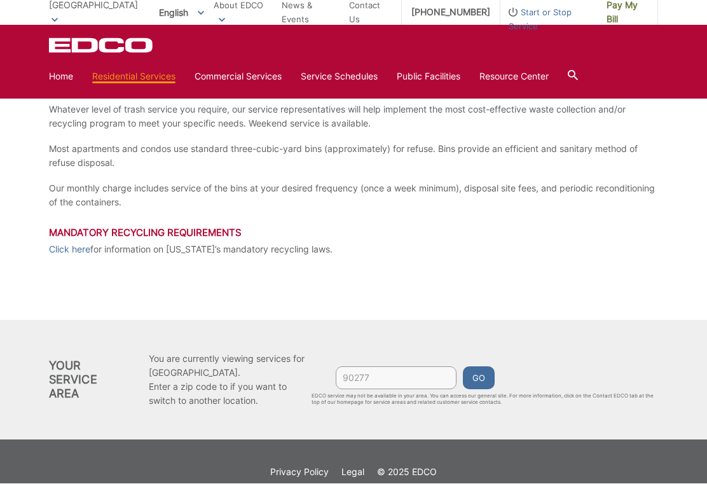
click at [489, 377] on button "Go" at bounding box center [479, 378] width 32 height 23
click at [405, 382] on input "90277" at bounding box center [396, 378] width 121 height 23
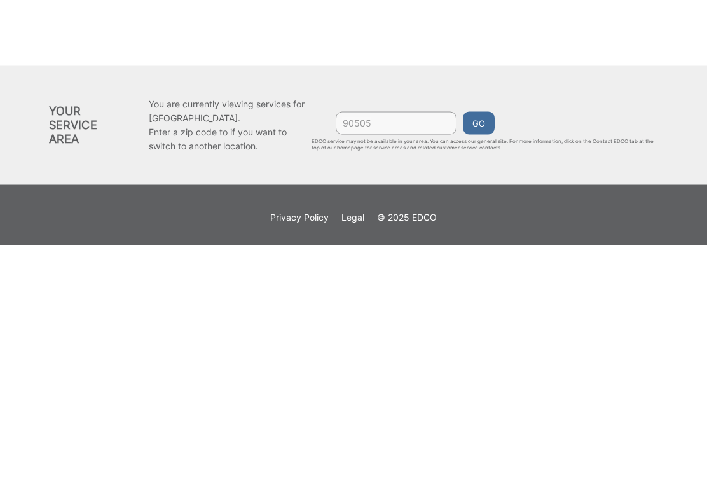
type input "90505"
click at [493, 351] on button "Go" at bounding box center [479, 362] width 32 height 23
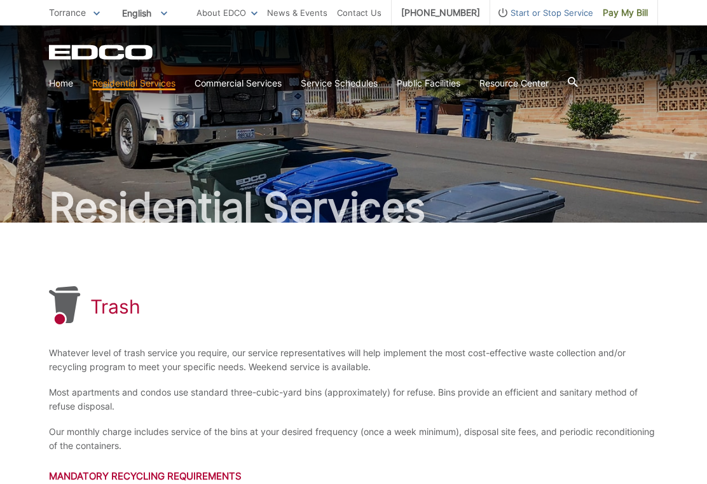
click at [359, 81] on link "Service Schedules" at bounding box center [339, 83] width 77 height 14
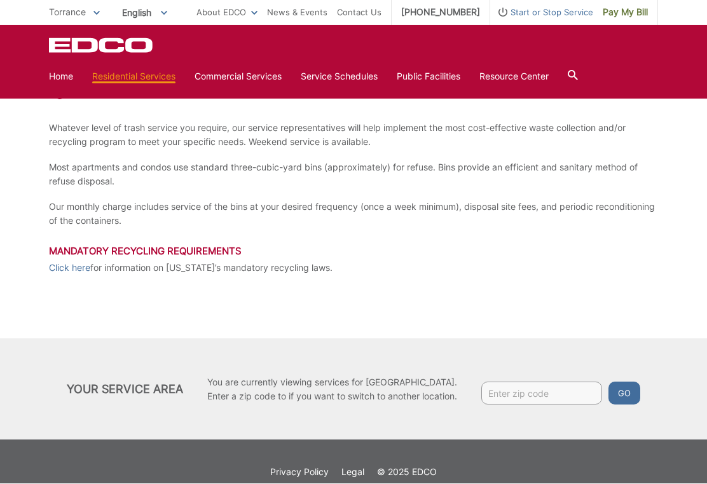
scroll to position [225, 0]
click at [538, 390] on input "Enter zip code" at bounding box center [542, 393] width 121 height 23
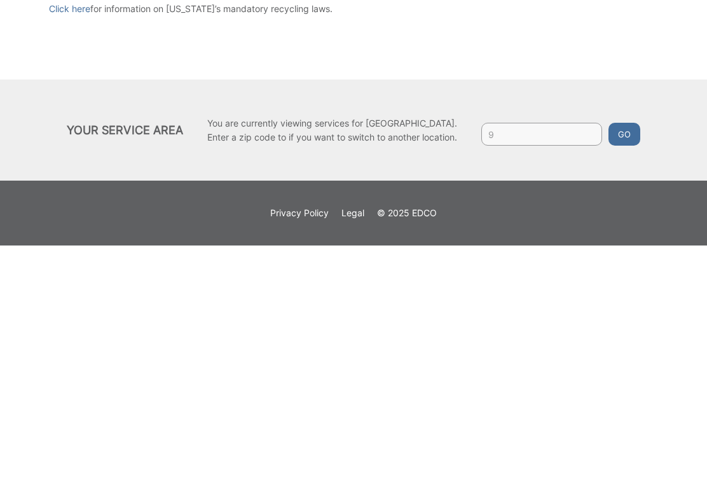
scroll to position [246, 0]
type input "90277"
click at [638, 361] on button "Go" at bounding box center [625, 372] width 32 height 23
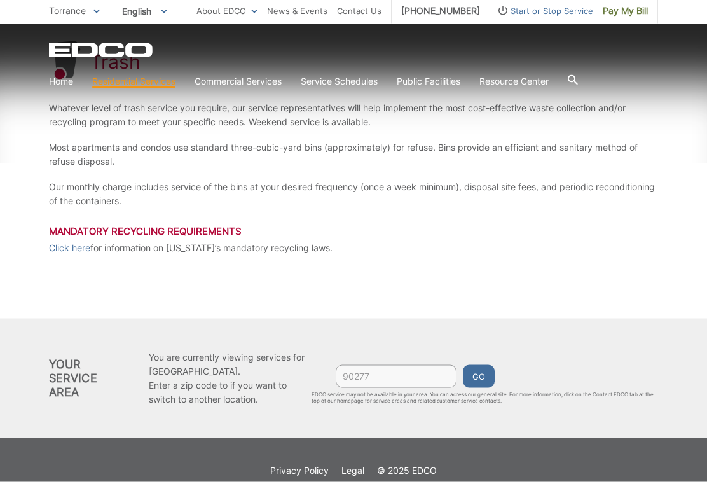
scroll to position [243, 0]
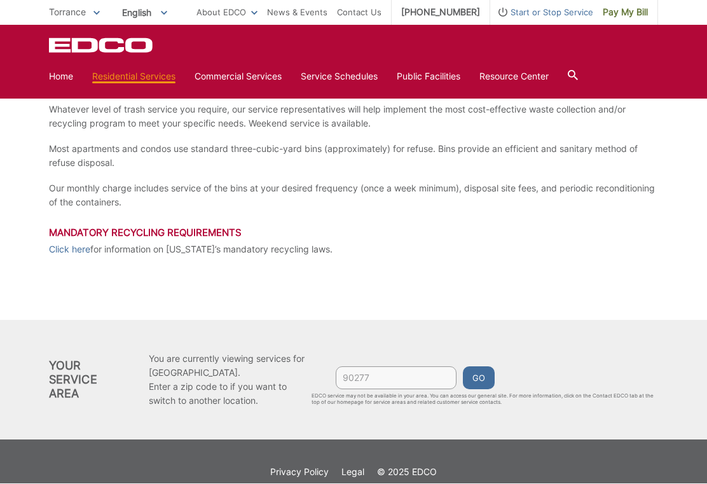
click at [493, 373] on button "Go" at bounding box center [479, 378] width 32 height 23
click at [490, 379] on button "Go" at bounding box center [479, 378] width 32 height 23
click at [487, 379] on button "Go" at bounding box center [479, 378] width 32 height 23
click at [495, 378] on button "Go" at bounding box center [479, 378] width 32 height 23
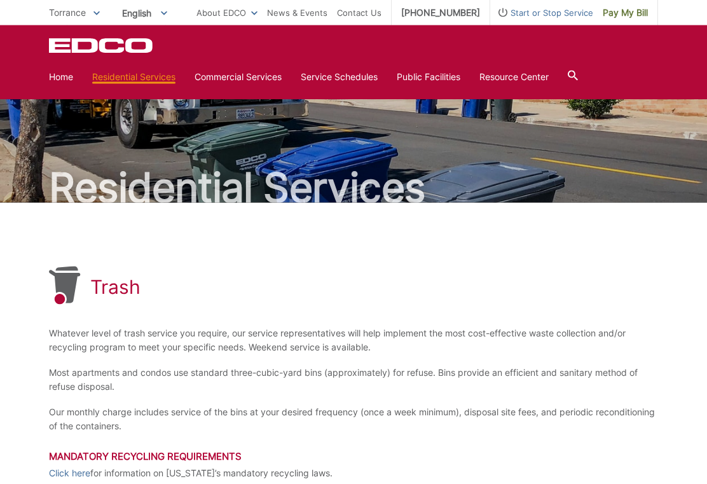
scroll to position [0, 0]
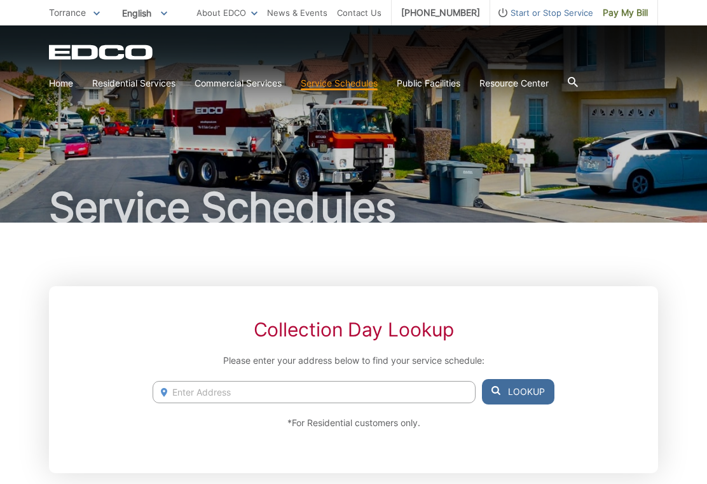
click at [242, 393] on input "Enter Address" at bounding box center [314, 392] width 323 height 22
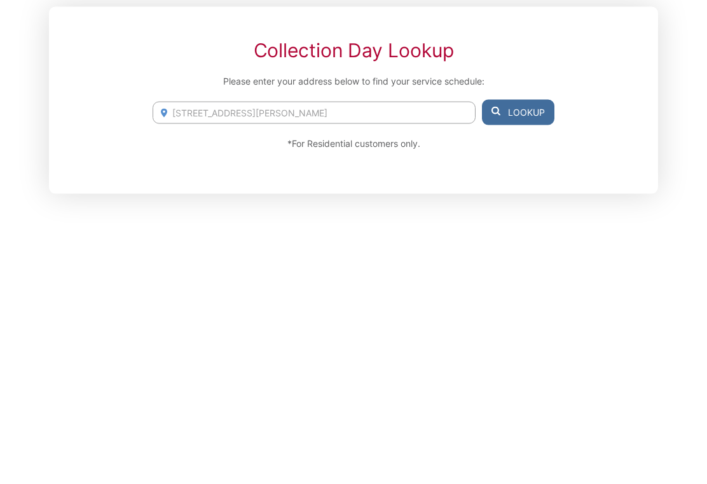
click at [533, 359] on button "Lookup" at bounding box center [518, 371] width 73 height 25
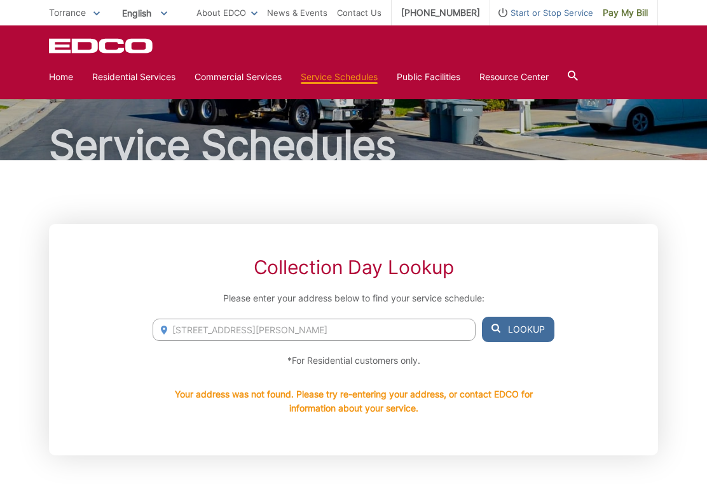
scroll to position [0, 0]
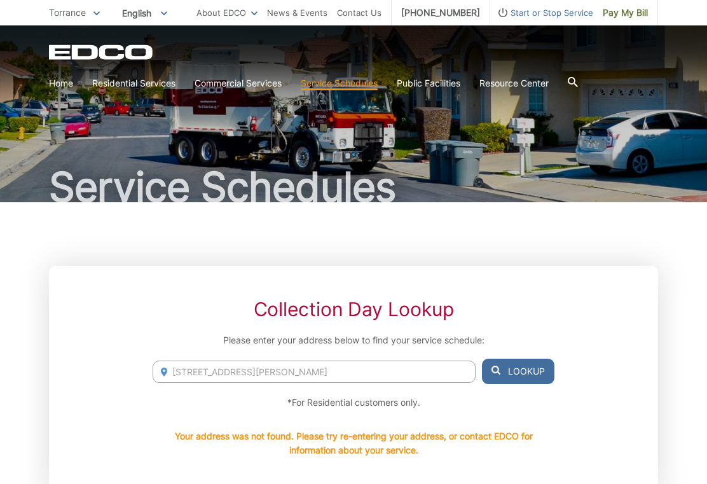
click at [347, 382] on input "145 Calle mayor Torrance ca 90505" at bounding box center [314, 372] width 323 height 22
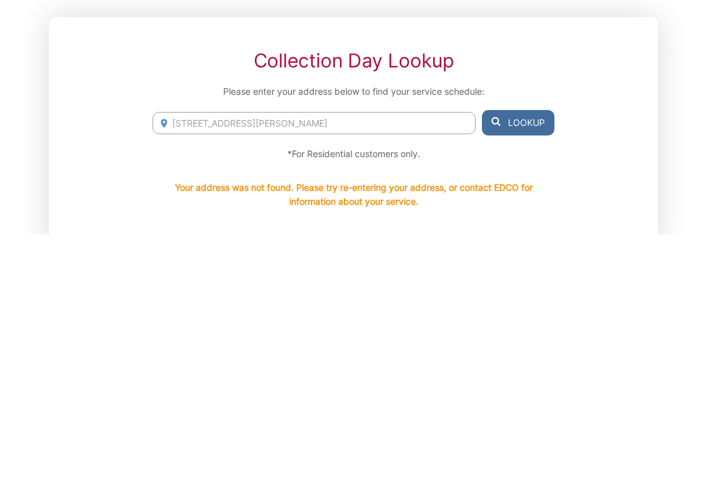
type input "145 Calle mayor Torrance ca 90277"
click at [536, 359] on button "Lookup" at bounding box center [518, 371] width 73 height 25
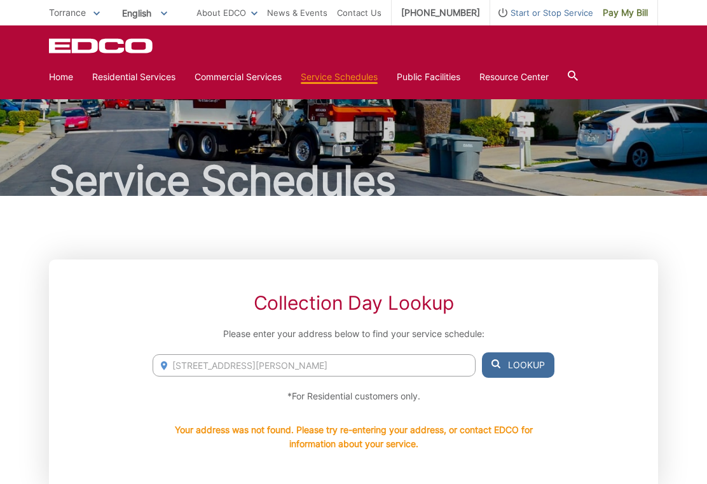
scroll to position [0, 0]
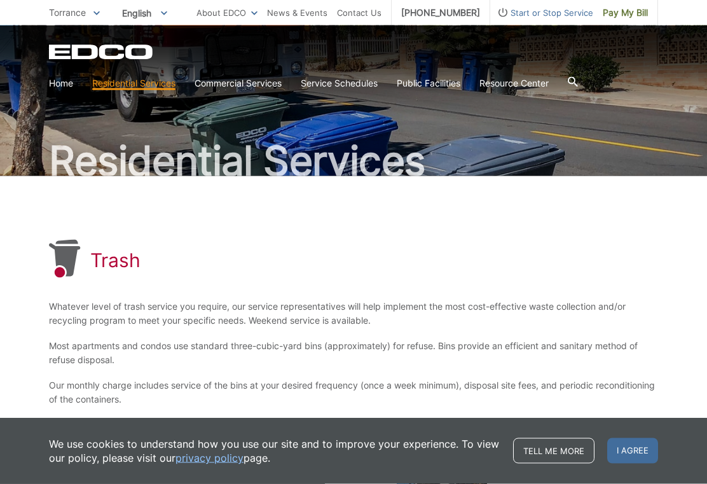
scroll to position [47, 0]
